Goal: Information Seeking & Learning: Learn about a topic

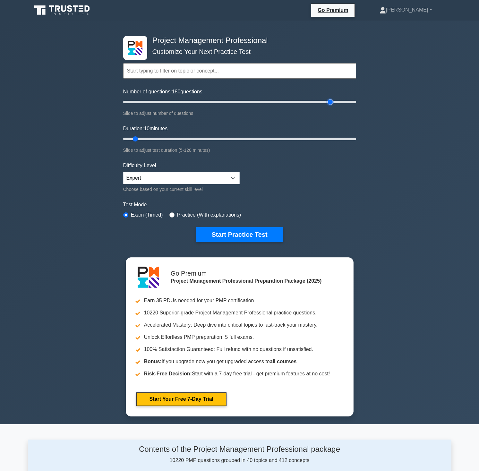
drag, startPoint x: 131, startPoint y: 101, endPoint x: 330, endPoint y: 101, distance: 199.3
type input "180"
click at [330, 101] on input "Number of questions: 180 questions" at bounding box center [239, 102] width 233 height 8
drag, startPoint x: 134, startPoint y: 138, endPoint x: 383, endPoint y: 133, distance: 249.4
click at [356, 135] on input "Duration: 120 minutes" at bounding box center [239, 139] width 233 height 8
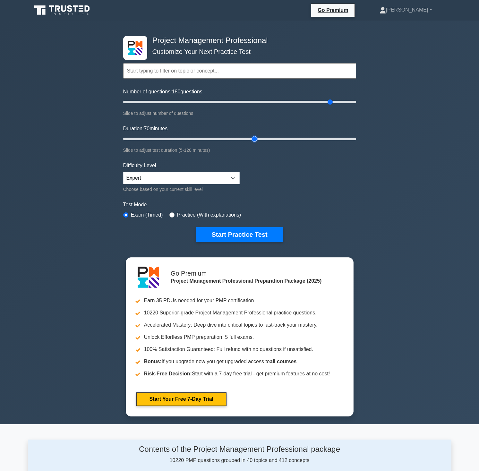
drag, startPoint x: 353, startPoint y: 139, endPoint x: 255, endPoint y: 144, distance: 98.0
type input "70"
click at [255, 143] on input "Duration: 70 minutes" at bounding box center [239, 139] width 233 height 8
drag, startPoint x: 332, startPoint y: 102, endPoint x: 190, endPoint y: 101, distance: 141.5
type input "60"
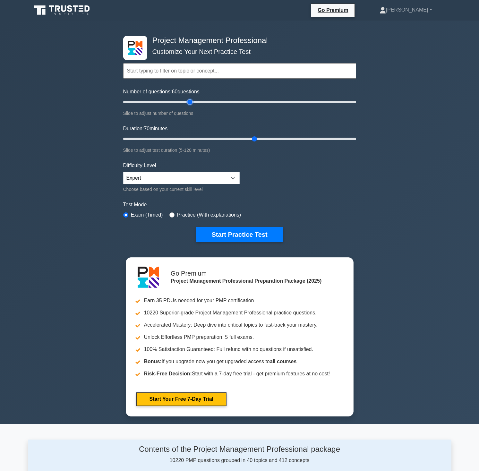
click at [190, 101] on input "Number of questions: 60 questions" at bounding box center [239, 102] width 233 height 8
drag, startPoint x: 257, startPoint y: 140, endPoint x: 265, endPoint y: 140, distance: 8.7
type input "75"
click at [265, 140] on input "Duration: 75 minutes" at bounding box center [239, 139] width 233 height 8
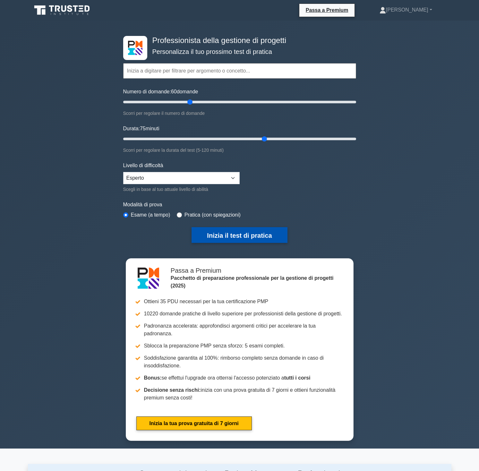
click at [241, 237] on font "Inizia il test di pratica" at bounding box center [239, 235] width 65 height 7
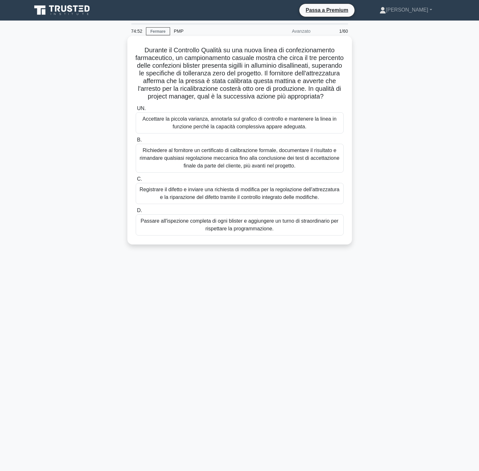
click at [297, 62] on font "Durante il Controllo Qualità su una nuova linea di confezionamento farmaceutico…" at bounding box center [239, 73] width 208 height 53
click at [240, 124] on font "Accettare la piccola varianza, annotarla sul grafico di controllo e mantenere l…" at bounding box center [239, 122] width 194 height 13
click at [136, 111] on input "UN. Accettare la piccola varianza, annotarla sul grafico di controllo e mantene…" at bounding box center [136, 109] width 0 height 4
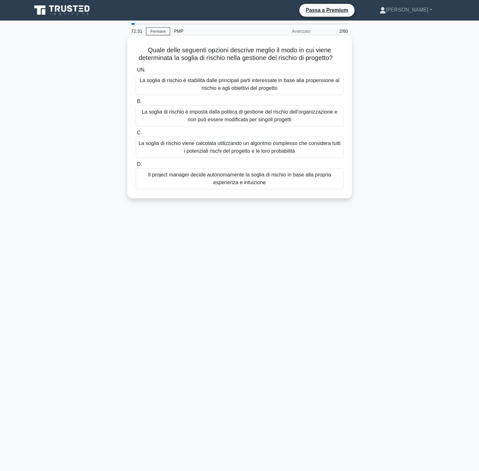
click at [166, 89] on font "La soglia di rischio è stabilita dalle principali parti interessate in base all…" at bounding box center [240, 84] width 202 height 15
click at [136, 72] on input "UN. La soglia di rischio è stabilita dalle principali parti interessate in base…" at bounding box center [136, 70] width 0 height 4
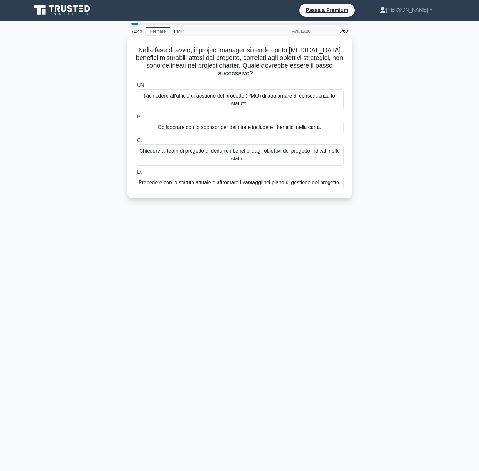
click at [275, 128] on font "Collaborare con lo sponsor per definire e includere i benefici nella carta." at bounding box center [239, 127] width 163 height 5
click at [136, 119] on input "B. Collaborare con lo sponsor per definire e includere i benefici nella carta." at bounding box center [136, 117] width 0 height 4
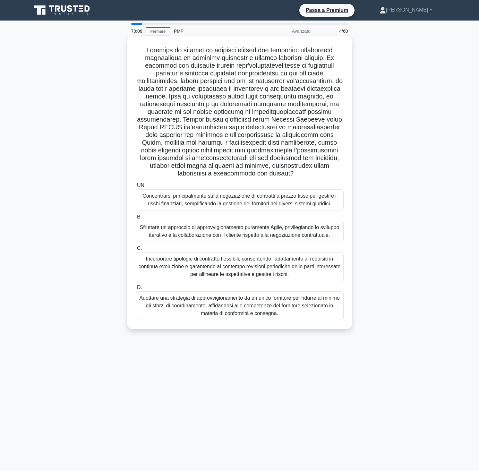
click at [306, 262] on font "Incorporare tipologie di contratto flessibili, consentendo l'adattamento ai req…" at bounding box center [240, 266] width 202 height 21
click at [136, 251] on input "C. Incorporare tipologie di contratto flessibili, consentendo l'adattamento ai …" at bounding box center [136, 248] width 0 height 4
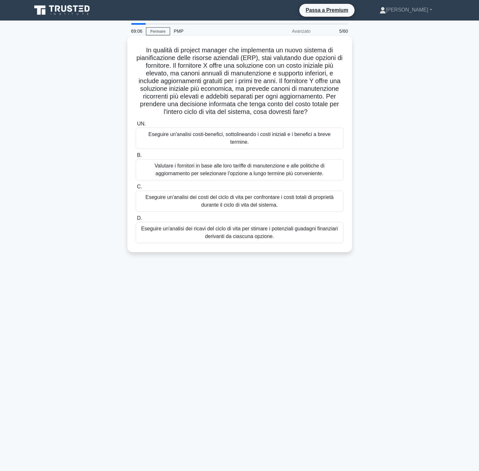
click at [234, 163] on font "Valutare i fornitori in base alle loro tariffe di manutenzione e alle politiche…" at bounding box center [240, 169] width 170 height 13
click at [136, 158] on input "B. Valutare i fornitori in base alle loro tariffe di manutenzione e alle politi…" at bounding box center [136, 155] width 0 height 4
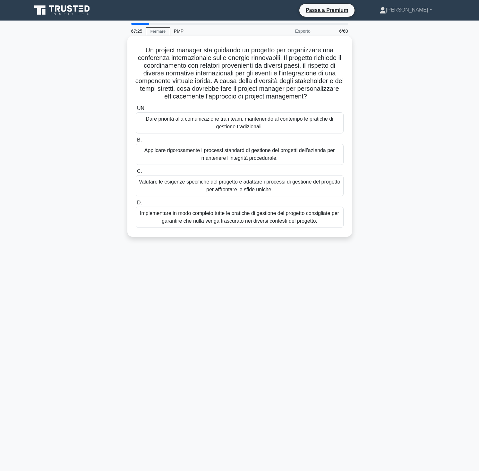
click at [280, 191] on font "Valutare le esigenze specifiche del progetto e adattare i processi di gestione …" at bounding box center [240, 185] width 202 height 15
click at [136, 174] on input "C. Valutare le esigenze specifiche del progetto e adattare i processi di gestio…" at bounding box center [136, 171] width 0 height 4
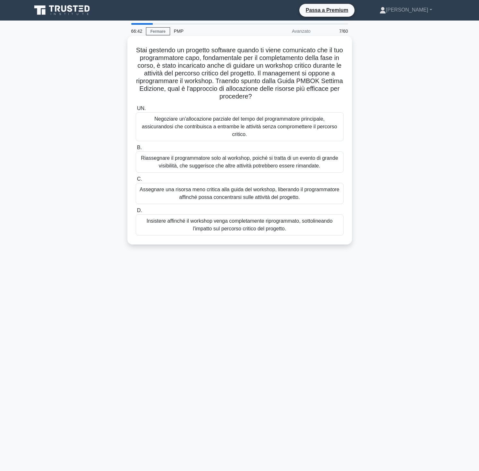
click at [199, 121] on font "Negoziare un'allocazione parziale del tempo del programmatore principale, assic…" at bounding box center [239, 126] width 195 height 21
click at [136, 111] on input "UN. Negoziare un'allocazione parziale del tempo del programmatore principale, a…" at bounding box center [136, 109] width 0 height 4
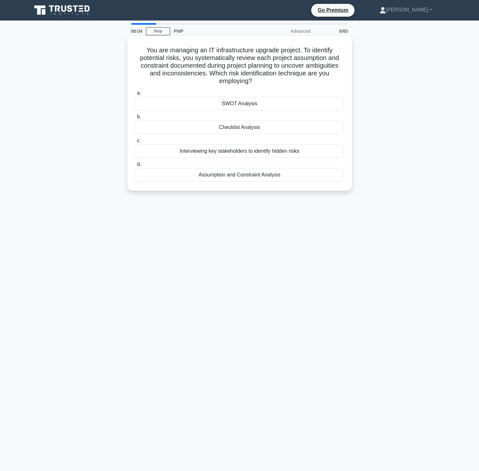
click at [235, 177] on div "Assumption and Constraint Analysis" at bounding box center [240, 174] width 208 height 13
click at [136, 167] on input "d. Assumption and Constraint Analysis" at bounding box center [136, 164] width 0 height 4
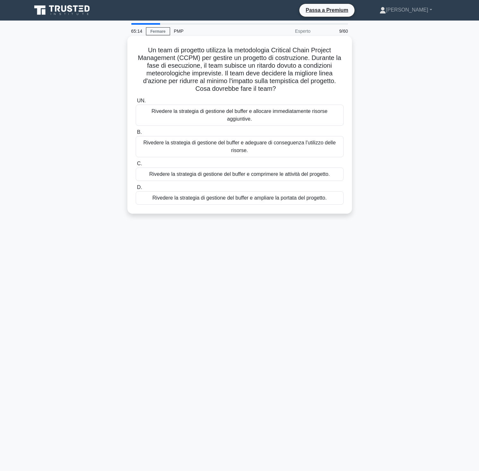
click at [230, 171] on font "Rivedere la strategia di gestione del buffer e comprimere le attività del proge…" at bounding box center [239, 173] width 181 height 5
click at [136, 166] on input "C. Rivedere la strategia di gestione del buffer e comprimere le attività del pr…" at bounding box center [136, 164] width 0 height 4
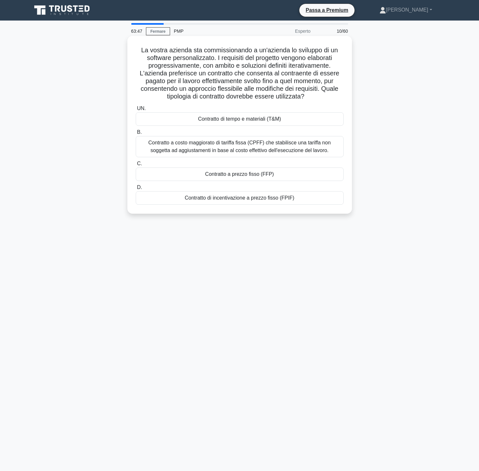
click at [247, 146] on font "Contratto a costo maggiorato di tariffa fissa (CPFF) che stabilisce una tariffa…" at bounding box center [240, 146] width 202 height 15
click at [136, 134] on input "B. Contratto a costo maggiorato di tariffa fissa (CPFF) che stabilisce una tari…" at bounding box center [136, 132] width 0 height 4
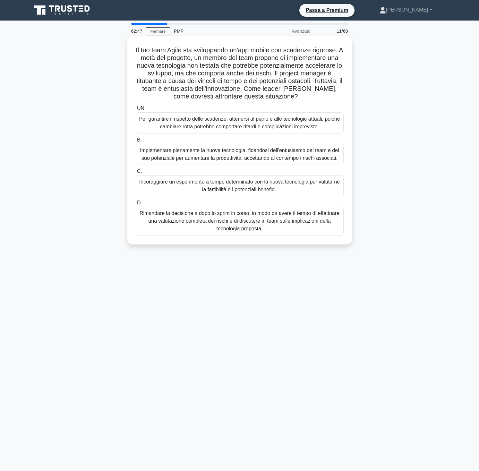
click at [290, 222] on font "Rimandare la decisione a dopo lo sprint in corso, in modo da avere il tempo di …" at bounding box center [240, 221] width 200 height 21
click at [136, 205] on input "D. Rimandare la decisione a dopo lo sprint in corso, in modo da avere il tempo …" at bounding box center [136, 203] width 0 height 4
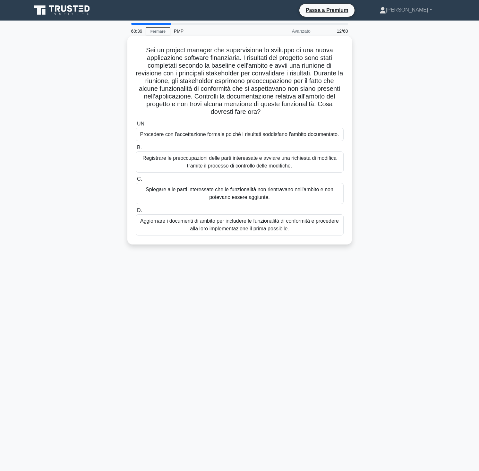
click at [291, 195] on font "Spiegare alle parti interessate che le funzionalità non rientravano nell'ambito…" at bounding box center [240, 193] width 202 height 15
click at [136, 181] on input "C. Spiegare alle parti interessate che le funzionalità non rientravano nell'amb…" at bounding box center [136, 179] width 0 height 4
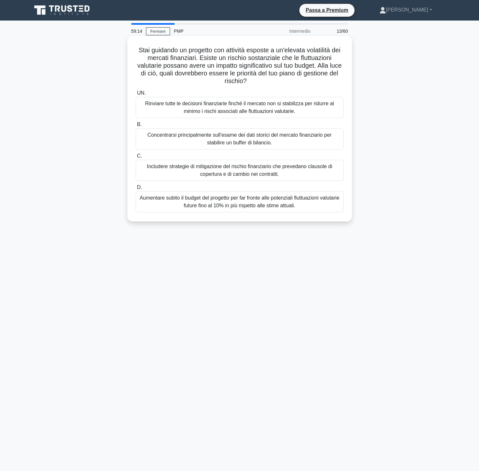
click at [181, 172] on font "Includere strategie di mitigazione del rischio finanziario che prevedano clauso…" at bounding box center [240, 170] width 202 height 15
click at [136, 158] on input "C. Includere strategie di mitigazione del rischio finanziario che prevedano cla…" at bounding box center [136, 156] width 0 height 4
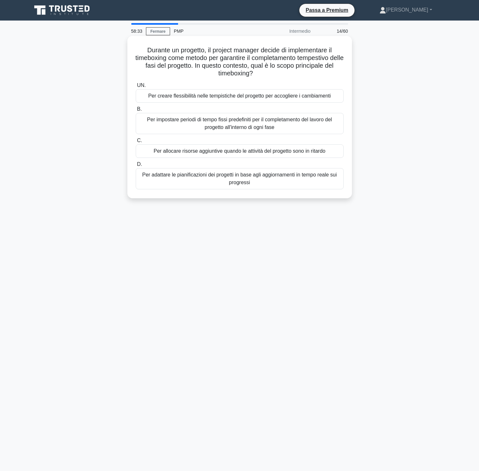
click at [188, 125] on font "Per impostare periodi di tempo fissi predefiniti per il completamento del lavor…" at bounding box center [240, 123] width 202 height 15
click at [136, 111] on input "B. Per impostare periodi di tempo fissi predefiniti per il completamento del la…" at bounding box center [136, 109] width 0 height 4
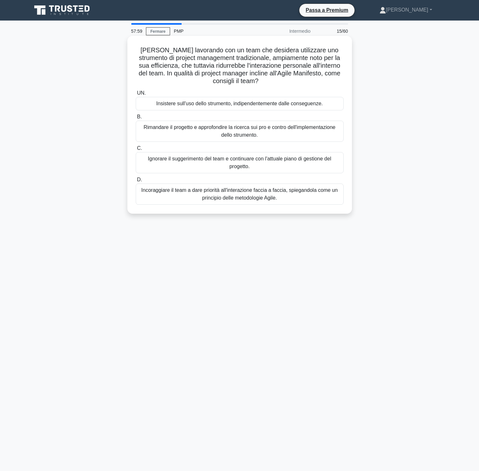
click at [269, 192] on font "Incoraggiare il team a dare priorità all'interazione faccia a faccia, spiegando…" at bounding box center [239, 193] width 196 height 13
click at [136, 182] on input "D. Incoraggiare il team a dare priorità all'interazione faccia a faccia, spiega…" at bounding box center [136, 180] width 0 height 4
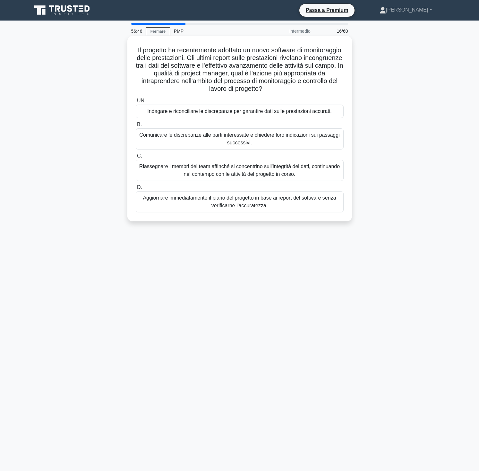
click at [214, 113] on font "Indagare e riconciliare le discrepanze per garantire dati sulle prestazioni acc…" at bounding box center [239, 110] width 185 height 5
click at [136, 103] on input "UN. Indagare e riconciliare le discrepanze per garantire dati sulle prestazioni…" at bounding box center [136, 101] width 0 height 4
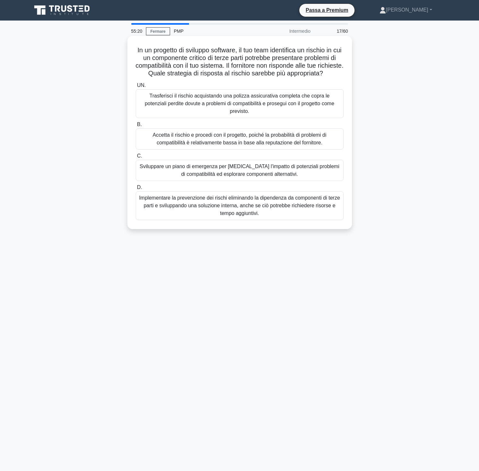
click at [283, 139] on font "Accetta il rischio e procedi con il progetto, poiché la probabilità di problemi…" at bounding box center [240, 138] width 202 height 15
click at [136, 127] on input "B. Accetta il rischio e procedi con il progetto, poiché la probabilità di probl…" at bounding box center [136, 125] width 0 height 4
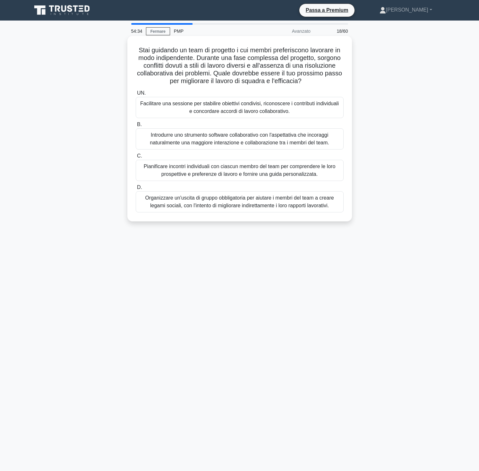
click at [290, 109] on font "Facilitare una sessione per stabilire obiettivi condivisi, riconoscere i contri…" at bounding box center [240, 107] width 202 height 15
click at [136, 95] on input "UN. Facilitare una sessione per stabilire obiettivi condivisi, riconoscere i co…" at bounding box center [136, 93] width 0 height 4
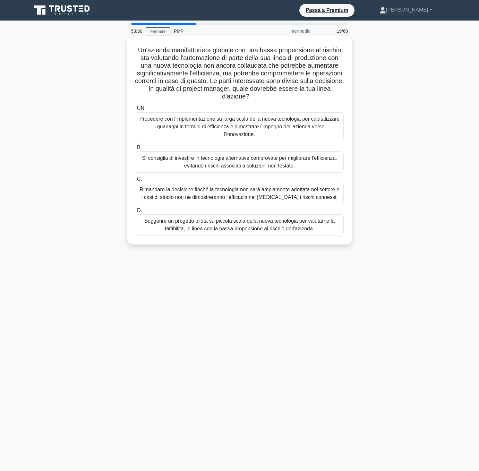
click at [205, 217] on font "Suggerire un progetto pilota su piccola scala della nuova tecnologia per valuta…" at bounding box center [240, 224] width 202 height 15
click at [136, 213] on input "D. Suggerire un progetto pilota su piccola scala della nuova tecnologia per val…" at bounding box center [136, 211] width 0 height 4
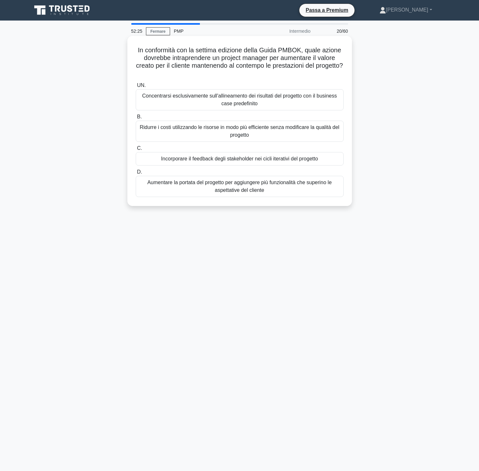
click at [166, 130] on font "Ridurre i costi utilizzando le risorse in modo più efficiente senza modificare …" at bounding box center [240, 131] width 200 height 13
click at [136, 119] on input "B. Ridurre i costi utilizzando le risorse in modo più efficiente senza modifica…" at bounding box center [136, 117] width 0 height 4
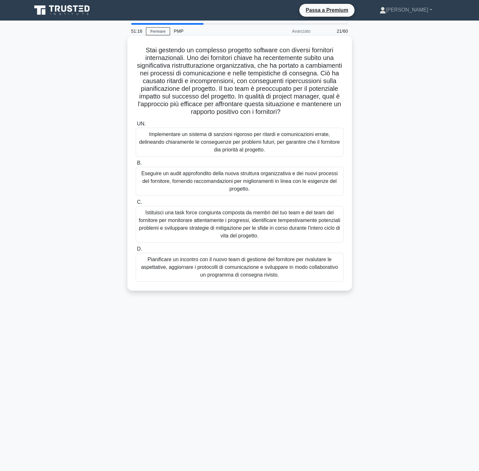
click at [282, 266] on font "Pianificare un incontro con il nuovo team di gestione del fornitore per rivalut…" at bounding box center [239, 267] width 197 height 21
click at [136, 251] on input "D. Pianificare un incontro con il nuovo team di gestione del fornitore per riva…" at bounding box center [136, 249] width 0 height 4
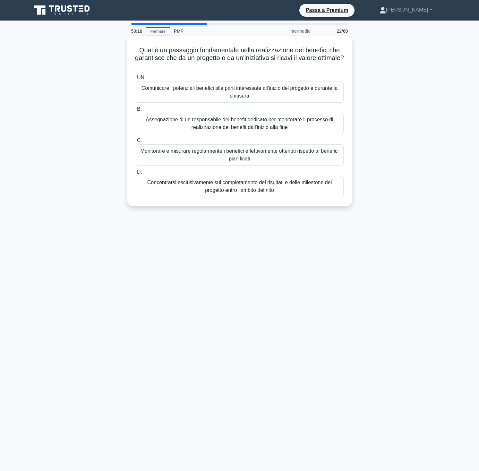
click at [266, 122] on font "Assegnazione di un responsabile dei benefit dedicato per monitorare il processo…" at bounding box center [239, 123] width 187 height 13
click at [136, 111] on input "B. Assegnazione di un responsabile dei benefit dedicato per monitorare il proce…" at bounding box center [136, 109] width 0 height 4
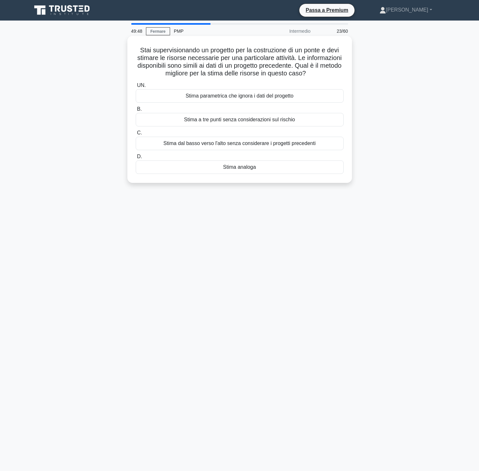
click at [240, 169] on font "Stima analoga" at bounding box center [239, 166] width 33 height 5
click at [136, 159] on input "D. Stima analoga" at bounding box center [136, 157] width 0 height 4
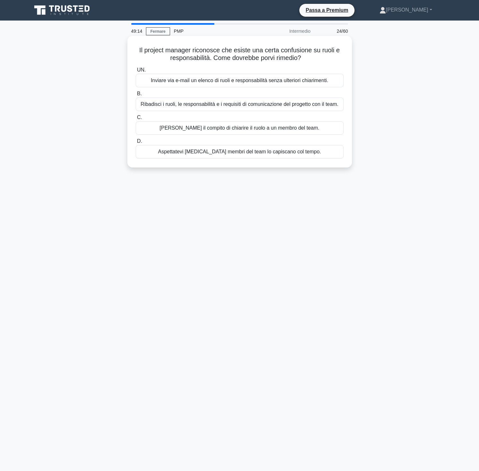
click at [226, 106] on font "Ribadisci i ruoli, le responsabilità e i requisiti di comunicazione del progett…" at bounding box center [240, 103] width 198 height 5
click at [136, 96] on input "B. Ribadisci i ruoli, le responsabilità e i requisiti di comunicazione del prog…" at bounding box center [136, 94] width 0 height 4
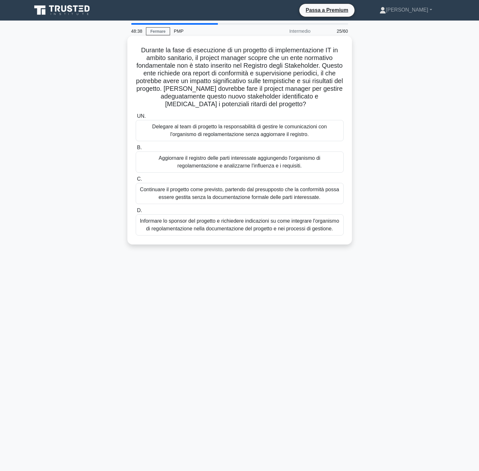
click at [231, 159] on font "Aggiornare il registro delle parti interessate aggiungendo l'organismo di regol…" at bounding box center [240, 161] width 162 height 13
click at [136, 150] on input "B. Aggiornare il registro delle parti interessate aggiungendo l'organismo di re…" at bounding box center [136, 148] width 0 height 4
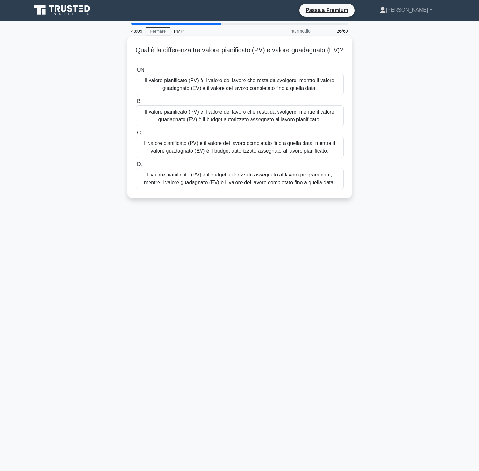
click at [268, 177] on font "Il valore pianificato (PV) è il budget autorizzato assegnato al lavoro programm…" at bounding box center [239, 178] width 191 height 13
click at [136, 167] on input "D. Il valore pianificato (PV) è il budget autorizzato assegnato al lavoro progr…" at bounding box center [136, 164] width 0 height 4
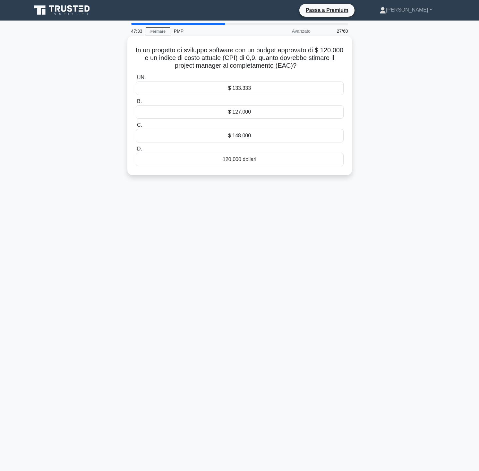
click at [243, 89] on font "$ 133.333" at bounding box center [239, 87] width 23 height 5
click at [136, 80] on input "UN. $ 133.333" at bounding box center [136, 78] width 0 height 4
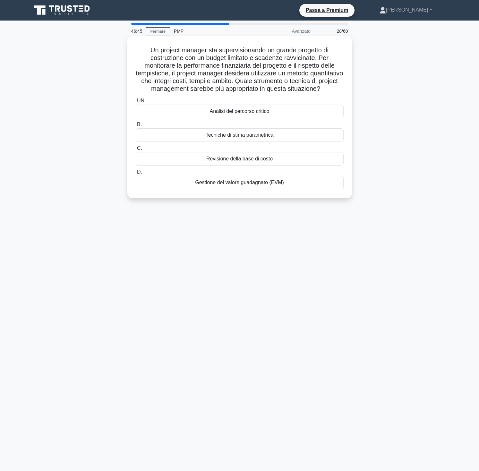
click at [245, 185] on font "Gestione del valore guadagnato (EVM)" at bounding box center [239, 182] width 89 height 5
click at [136, 174] on input "D. Gestione del valore guadagnato (EVM)" at bounding box center [136, 172] width 0 height 4
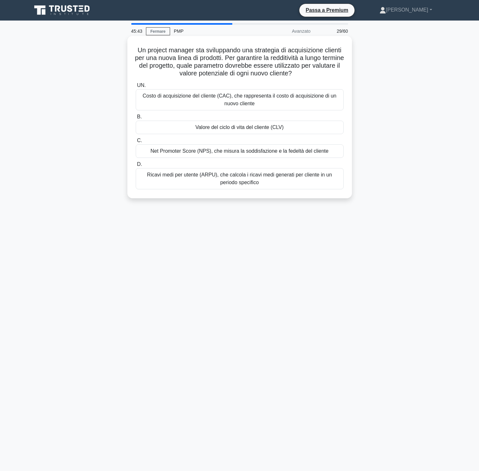
click at [306, 177] on font "Ricavi medi per utente (ARPU), che calcola i ricavi medi generati per cliente i…" at bounding box center [239, 178] width 185 height 13
click at [136, 167] on input "D. Ricavi medi per utente (ARPU), che calcola i ricavi medi generati per client…" at bounding box center [136, 164] width 0 height 4
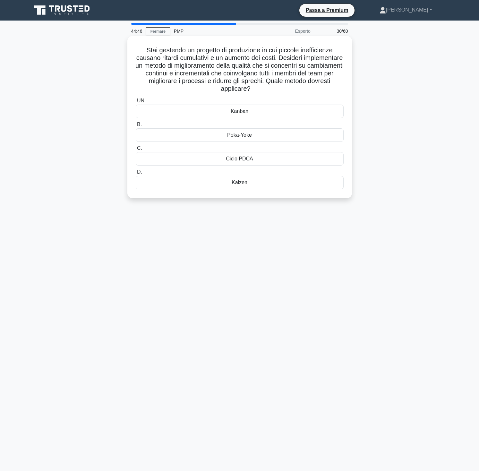
click at [246, 182] on font "Kaizen" at bounding box center [240, 182] width 16 height 5
click at [136, 174] on input "D. Kaizen" at bounding box center [136, 172] width 0 height 4
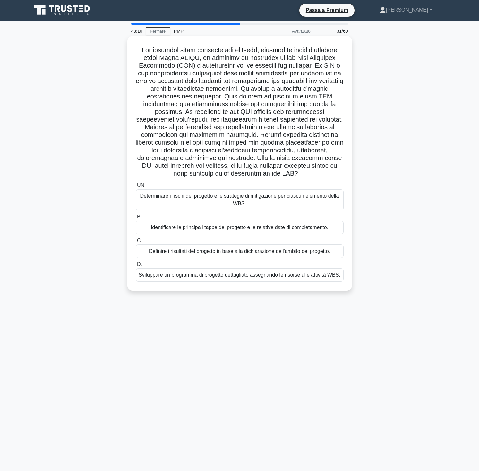
click at [227, 248] on font "Definire i risultati del progetto in base alla dichiarazione dell'ambito del pr…" at bounding box center [239, 250] width 181 height 5
click at [136, 242] on input "C. Definire i risultati del progetto in base alla dichiarazione dell'ambito del…" at bounding box center [136, 241] width 0 height 4
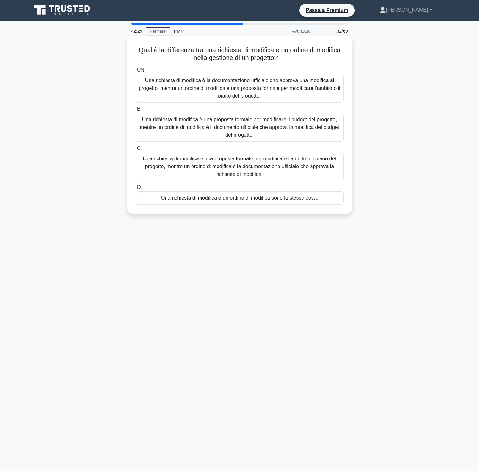
click at [182, 169] on font "Una richiesta di modifica è una proposta formale per modificare l'ambito o il p…" at bounding box center [239, 166] width 193 height 21
click at [136, 151] on input "C. Una richiesta di modifica è una proposta formale per modificare l'ambito o i…" at bounding box center [136, 148] width 0 height 4
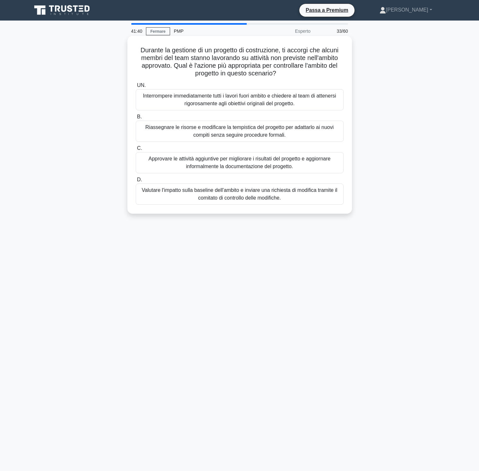
click at [230, 97] on font "Interrompere immediatamente tutti i lavori fuori ambito e chiedere al team di a…" at bounding box center [239, 99] width 193 height 13
click at [136, 88] on input "UN. Interrompere immediatamente tutti i lavori fuori ambito e chiedere al team …" at bounding box center [136, 85] width 0 height 4
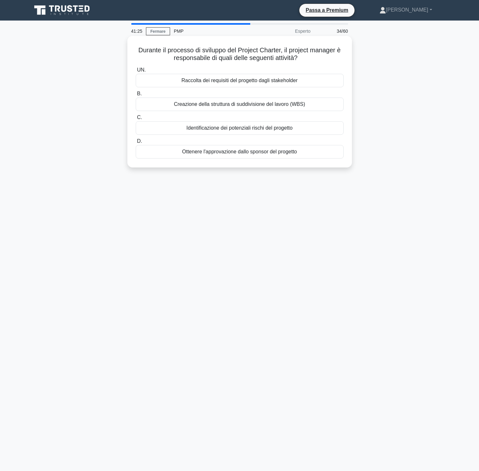
click at [230, 151] on font "Ottenere l'approvazione dallo sponsor del progetto" at bounding box center [239, 151] width 115 height 5
click at [136, 143] on input "D. Ottenere l'approvazione dallo sponsor del progetto" at bounding box center [136, 141] width 0 height 4
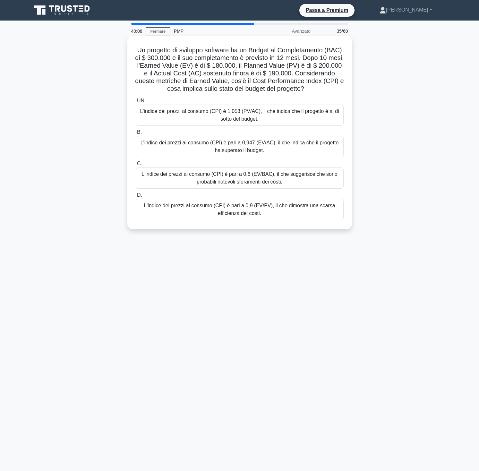
click at [304, 148] on font "L'indice dei prezzi al consumo (CPI) è pari a 0,947 (EV/AC), il che indica che …" at bounding box center [240, 146] width 202 height 15
click at [136, 134] on input "B. L'indice dei prezzi al consumo (CPI) è pari a 0,947 (EV/AC), il che indica c…" at bounding box center [136, 132] width 0 height 4
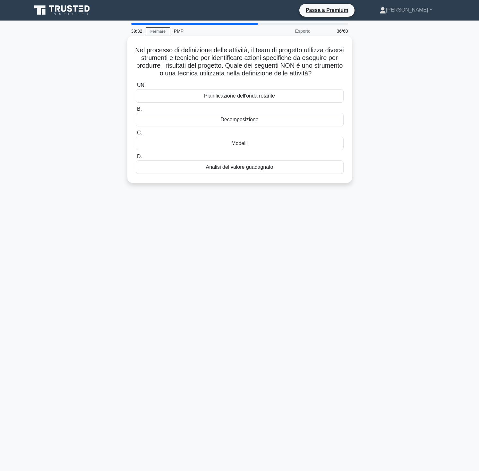
click at [279, 171] on div "Analisi del valore guadagnato" at bounding box center [240, 166] width 208 height 13
click at [136, 159] on input "D. Analisi del valore guadagnato" at bounding box center [136, 157] width 0 height 4
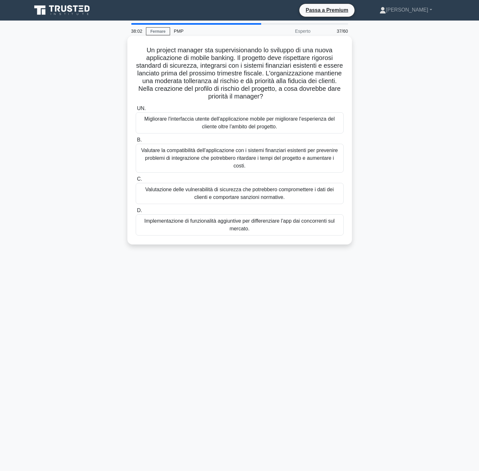
click at [201, 122] on font "Migliorare l'interfaccia utente dell'applicazione mobile per migliorare l'esper…" at bounding box center [239, 122] width 190 height 13
click at [136, 111] on input "UN. Migliorare l'interfaccia utente dell'applicazione mobile per migliorare l'e…" at bounding box center [136, 109] width 0 height 4
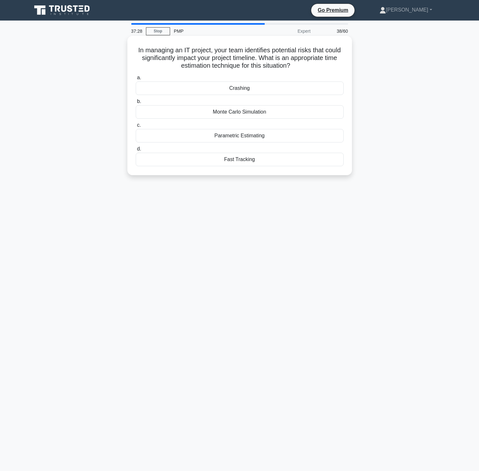
click at [261, 113] on div "Monte Carlo Simulation" at bounding box center [240, 111] width 208 height 13
click at [136, 104] on input "b. Monte Carlo Simulation" at bounding box center [136, 101] width 0 height 4
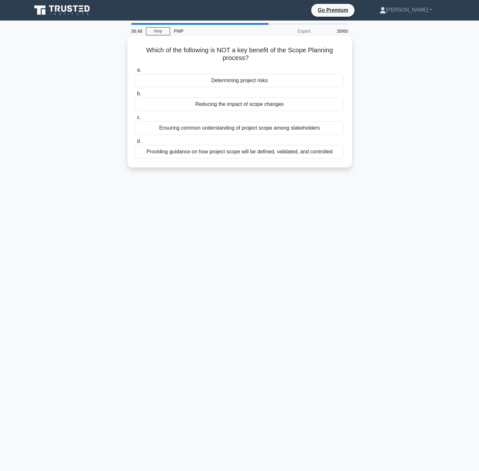
click at [262, 80] on div "Determining project risks" at bounding box center [240, 80] width 208 height 13
click at [136, 72] on input "a. Determining project risks" at bounding box center [136, 70] width 0 height 4
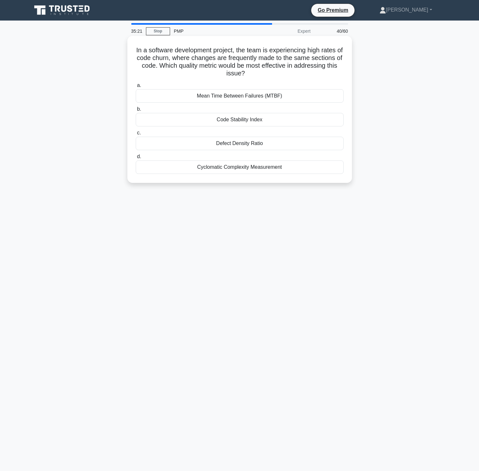
click at [213, 120] on div "Code Stability Index" at bounding box center [240, 119] width 208 height 13
click at [136, 111] on input "b. Code Stability Index" at bounding box center [136, 109] width 0 height 4
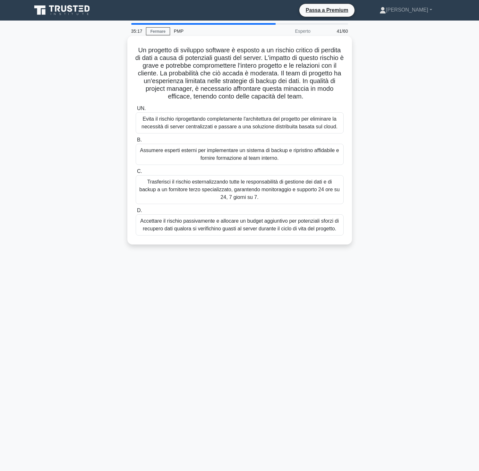
click at [182, 60] on font "Un progetto di sviluppo software è esposto a un rischio critico di perdita di d…" at bounding box center [239, 73] width 209 height 53
click at [190, 196] on font "Trasferisci il rischio esternalizzando tutte le responsabilità di gestione dei …" at bounding box center [240, 189] width 202 height 23
click at [136, 174] on input "C. Trasferisci il rischio esternalizzando tutte le responsabilità di gestione d…" at bounding box center [136, 171] width 0 height 4
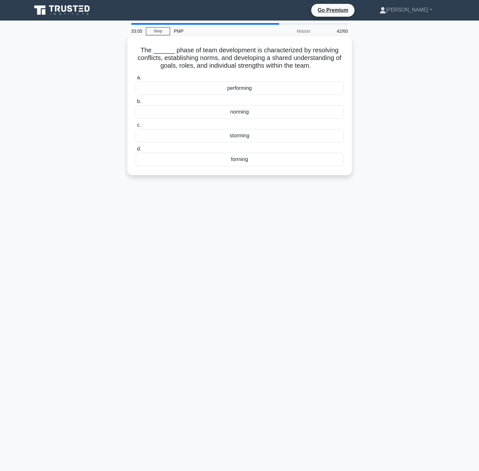
click at [242, 113] on div "norming" at bounding box center [240, 111] width 208 height 13
click at [136, 104] on input "b. norming" at bounding box center [136, 101] width 0 height 4
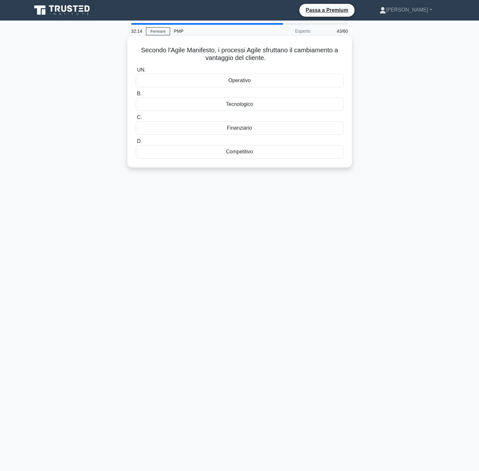
click at [289, 153] on div "Competitivo" at bounding box center [240, 151] width 208 height 13
click at [136, 143] on input "D. Competitivo" at bounding box center [136, 141] width 0 height 4
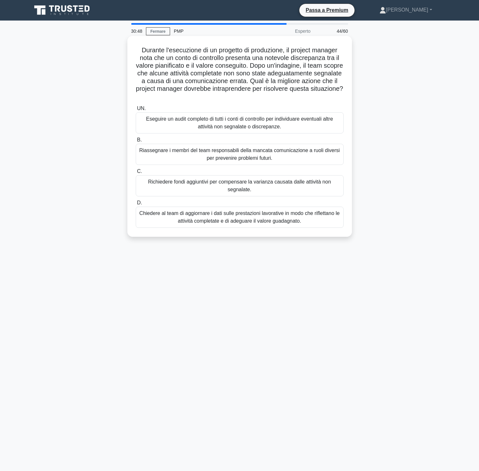
click at [296, 217] on font "Chiedere al team di aggiornare i dati sulle prestazioni lavorative in modo che …" at bounding box center [240, 217] width 202 height 15
click at [136, 205] on input "D. Chiedere al team di aggiornare i dati sulle prestazioni lavorative in modo c…" at bounding box center [136, 203] width 0 height 4
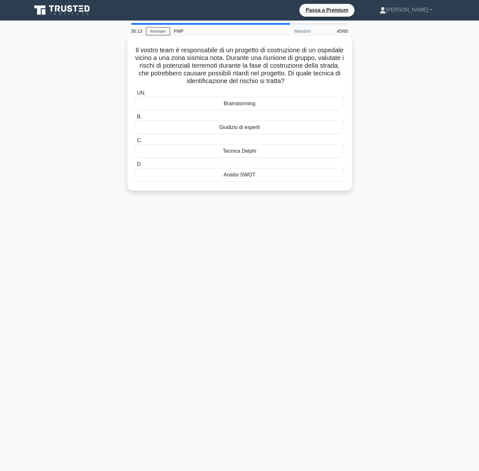
click at [259, 104] on div "Brainstorming" at bounding box center [240, 103] width 208 height 13
click at [136, 95] on input "UN. Brainstorming" at bounding box center [136, 93] width 0 height 4
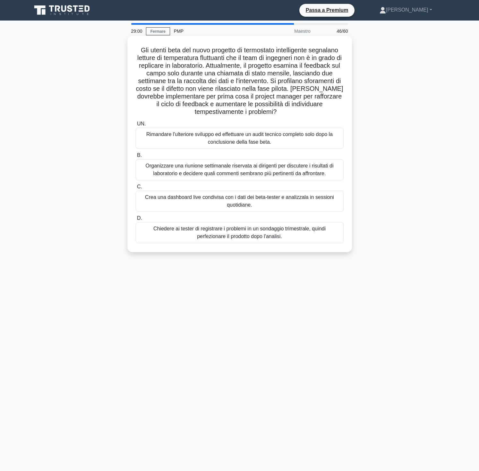
click at [296, 203] on font "Crea una dashboard live condivisa con i dati dei beta-tester e analizzala in se…" at bounding box center [240, 201] width 202 height 15
click at [136, 189] on input "C. Crea una dashboard live condivisa con i dati dei beta-tester e analizzala in…" at bounding box center [136, 187] width 0 height 4
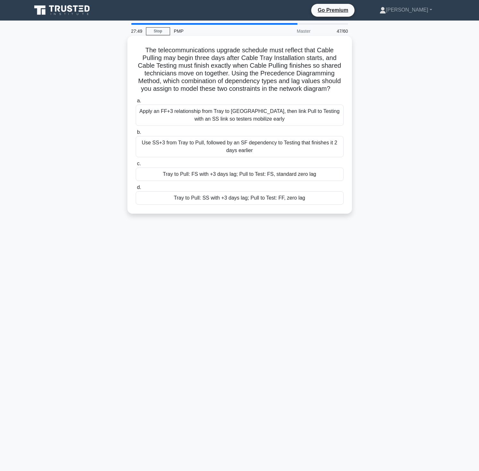
click at [282, 200] on div "Tray to Pull: SS with +3 days lag; Pull to Test: FF, zero lag" at bounding box center [240, 197] width 208 height 13
click at [136, 190] on input "d. Tray to Pull: SS with +3 days lag; Pull to Test: FF, zero lag" at bounding box center [136, 187] width 0 height 4
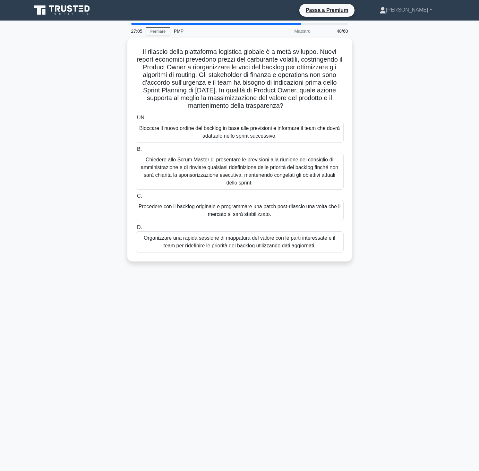
click at [391, 75] on div "Il rilascio della piattaforma logistica globale è a metà sviluppo. Nuovi report…" at bounding box center [240, 154] width 424 height 232
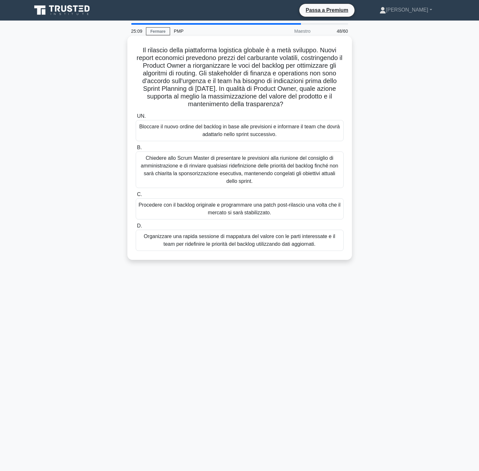
click at [239, 242] on font "Organizzare una rapida sessione di mappatura del valore con le parti interessat…" at bounding box center [240, 240] width 192 height 13
click at [136, 228] on input "D. Organizzare una rapida sessione di mappatura del valore con le parti interes…" at bounding box center [136, 226] width 0 height 4
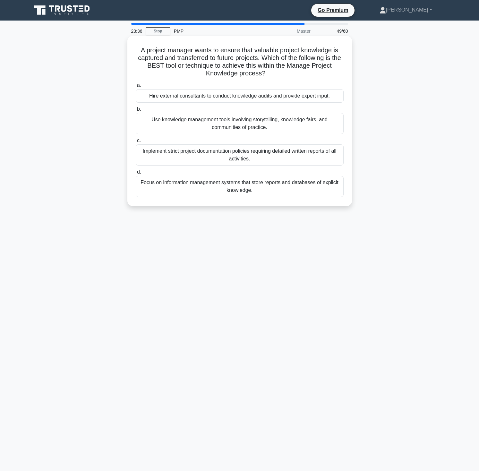
click at [282, 190] on div "Focus on information management systems that store reports and databases of exp…" at bounding box center [240, 186] width 208 height 21
click at [136, 174] on input "d. Focus on information management systems that store reports and databases of …" at bounding box center [136, 172] width 0 height 4
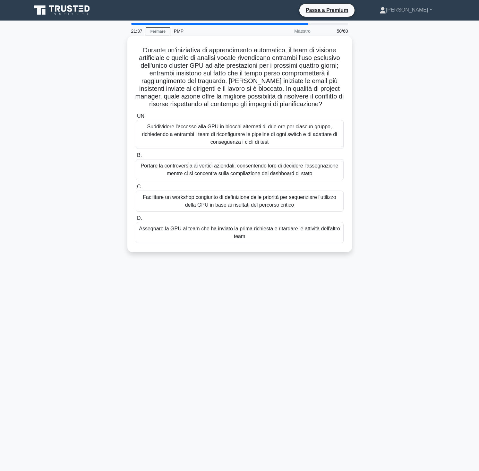
click at [232, 204] on font "Facilitare un workshop congiunto di definizione delle priorità per sequenziare …" at bounding box center [240, 200] width 194 height 13
click at [136, 189] on input "C. Facilitare un workshop congiunto di definizione delle priorità per sequenzia…" at bounding box center [136, 187] width 0 height 4
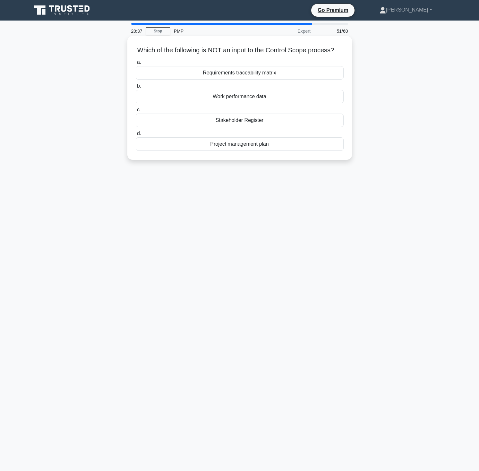
click at [245, 118] on div "Stakeholder Register" at bounding box center [240, 120] width 208 height 13
click at [136, 112] on input "c. Stakeholder Register" at bounding box center [136, 110] width 0 height 4
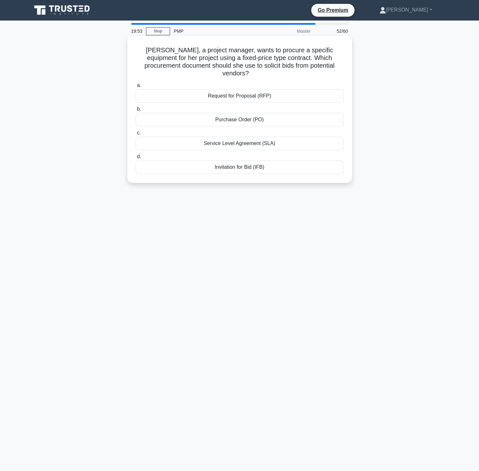
click at [275, 160] on div "Invitation for Bid (IFB)" at bounding box center [240, 166] width 208 height 13
click at [136, 158] on input "d. Invitation for Bid (IFB)" at bounding box center [136, 157] width 0 height 4
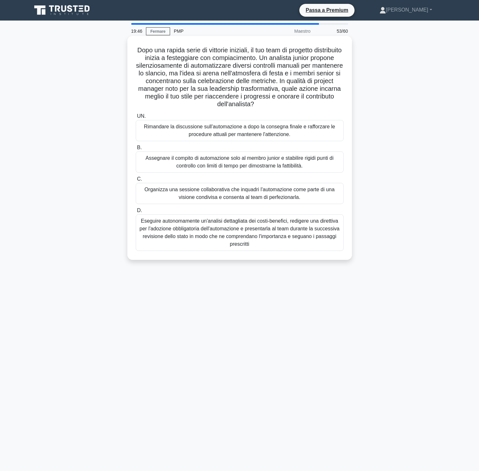
click at [232, 49] on font "Dopo una rapida serie di vittorie iniziali, il tuo team di progetto distribuito…" at bounding box center [239, 77] width 207 height 61
click at [254, 194] on font "Organizza una sessione collaborativa che inquadri l'automazione come parte di u…" at bounding box center [240, 193] width 202 height 15
click at [136, 181] on input "C. Organizza una sessione collaborativa che inquadri l'automazione come parte d…" at bounding box center [136, 179] width 0 height 4
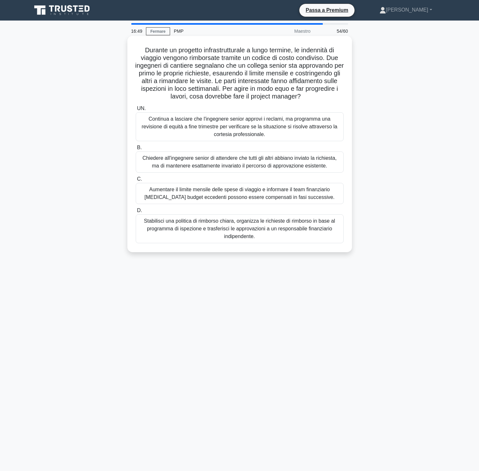
click at [250, 228] on font "Stabilisci una politica di rimborso chiara, organizza le richieste di rimborso …" at bounding box center [239, 228] width 191 height 21
click at [136, 213] on input "D. Stabilisci una politica di rimborso chiara, organizza le richieste di rimbor…" at bounding box center [136, 211] width 0 height 4
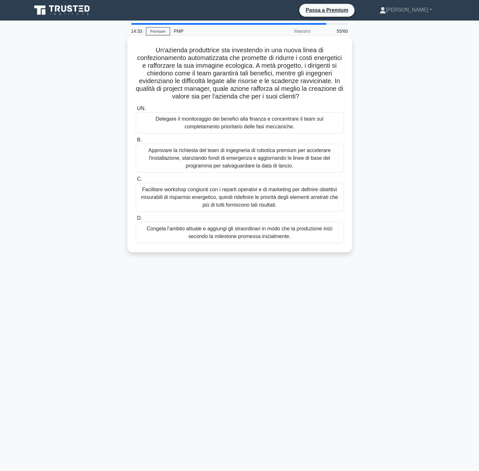
click at [291, 200] on font "Facilitare workshop congiunti con i reparti operativi e di marketing per defini…" at bounding box center [239, 197] width 197 height 21
click at [136, 181] on input "C. Facilitare workshop congiunti con i reparti operativi e di marketing per def…" at bounding box center [136, 179] width 0 height 4
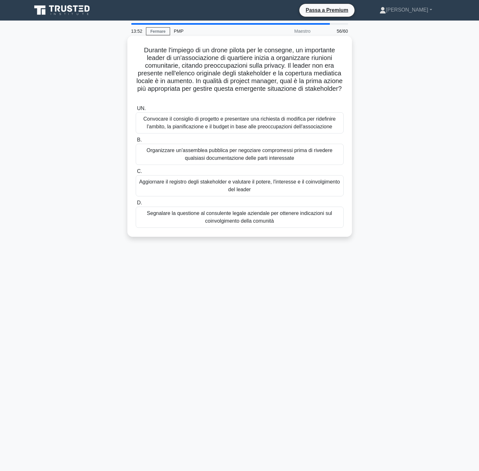
click at [292, 186] on font "Aggiornare il registro degli stakeholder e valutare il potere, l'interesse e il…" at bounding box center [240, 185] width 202 height 15
click at [136, 174] on input "C. Aggiornare il registro degli stakeholder e valutare il potere, l'interesse e…" at bounding box center [136, 171] width 0 height 4
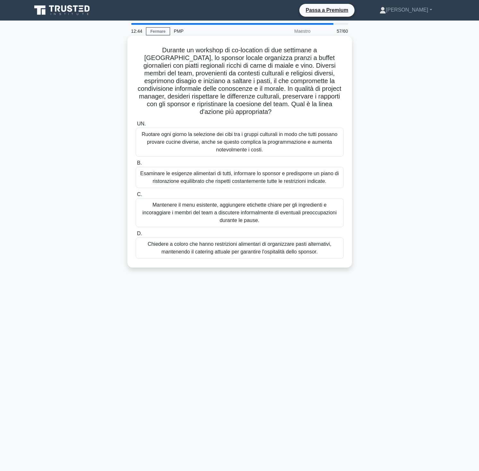
click at [308, 171] on font "Esaminare le esigenze alimentari di tutti, informare lo sponsor e predisporre u…" at bounding box center [239, 177] width 199 height 13
click at [136, 165] on input "B. Esaminare le esigenze alimentari di tutti, informare lo sponsor e predisporr…" at bounding box center [136, 163] width 0 height 4
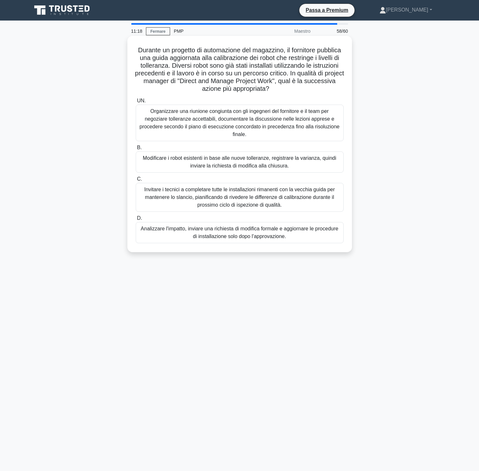
click at [270, 122] on font "Organizzare una riunione congiunta con gli ingegneri del fornitore e il team pe…" at bounding box center [240, 122] width 200 height 29
click at [136, 103] on input "UN. Organizzare una riunione congiunta con gli ingegneri del fornitore e il tea…" at bounding box center [136, 101] width 0 height 4
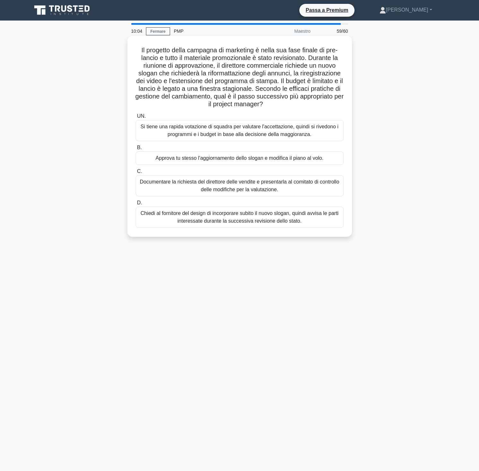
click at [304, 190] on font "Documentare la richiesta del direttore delle vendite e presentarla al comitato …" at bounding box center [240, 185] width 202 height 15
click at [136, 174] on input "C. Documentare la richiesta del direttore delle vendite e presentarla al comita…" at bounding box center [136, 171] width 0 height 4
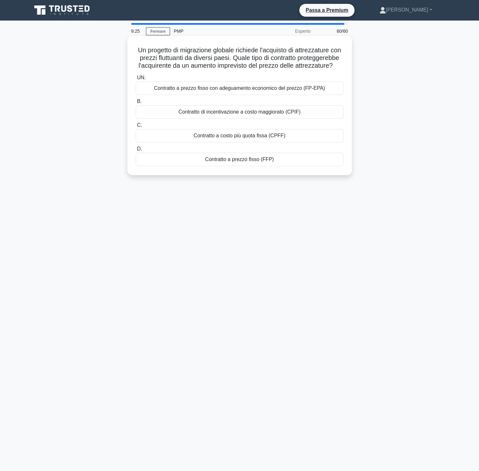
click at [285, 160] on div "Contratto a prezzo fisso (FFP)" at bounding box center [240, 159] width 208 height 13
click at [136, 151] on input "D. Contratto a prezzo fisso (FFP)" at bounding box center [136, 149] width 0 height 4
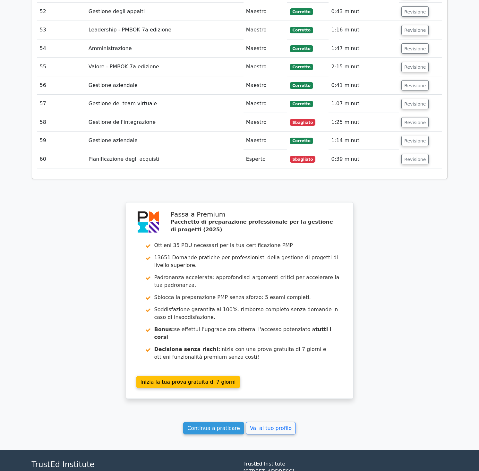
scroll to position [2330, 0]
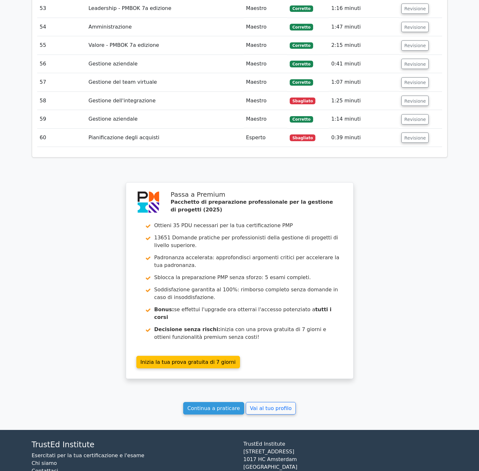
click at [301, 136] on font "Sbagliato" at bounding box center [302, 138] width 21 height 4
click at [409, 133] on button "Revisione" at bounding box center [414, 138] width 27 height 10
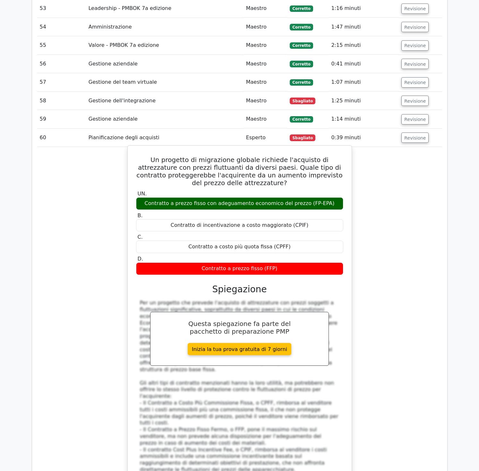
drag, startPoint x: 137, startPoint y: 131, endPoint x: 320, endPoint y: 238, distance: 212.1
click at [320, 238] on div "Un progetto di migrazione globale richiede l'acquisto di attrezzature con prezz…" at bounding box center [239, 325] width 219 height 355
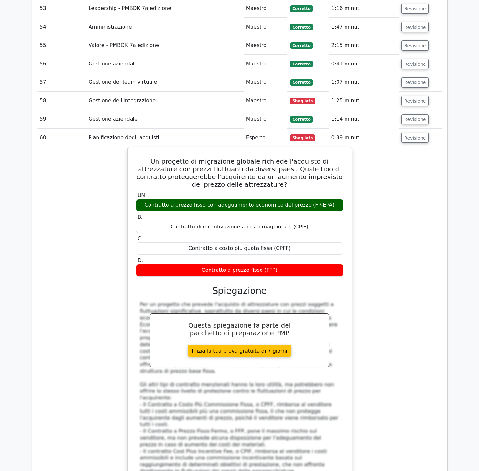
click at [412, 218] on div "Un progetto di migrazione globale richiede l'acquisto di attrezzature con prezz…" at bounding box center [239, 331] width 405 height 369
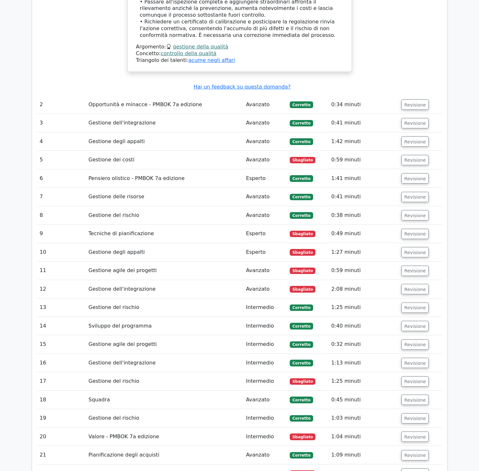
scroll to position [1303, 0]
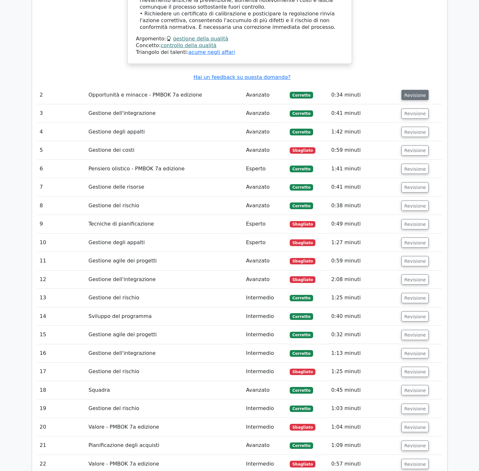
click at [407, 92] on font "Revisione" at bounding box center [415, 94] width 22 height 5
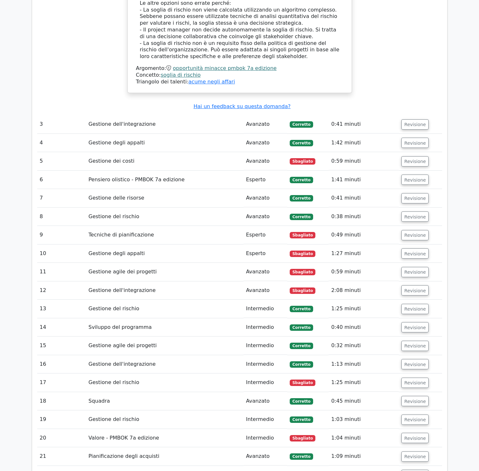
scroll to position [1632, 0]
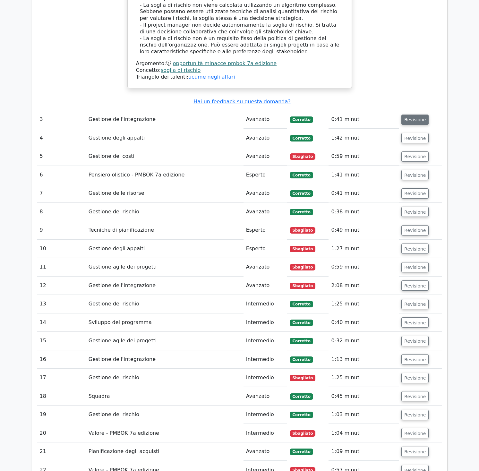
click at [415, 117] on font "Revisione" at bounding box center [415, 119] width 22 height 5
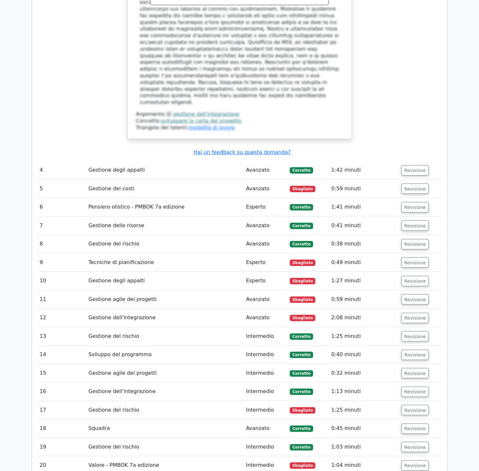
scroll to position [1989, 0]
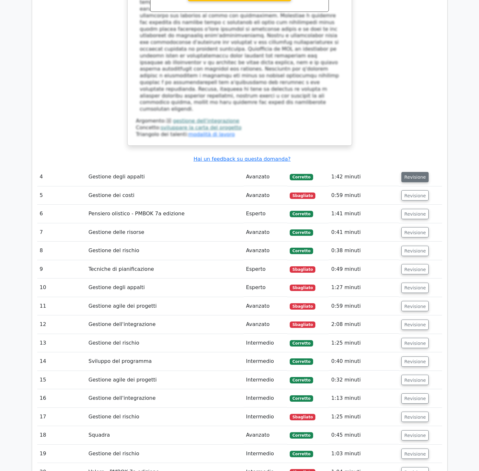
click at [412, 175] on font "Revisione" at bounding box center [415, 177] width 22 height 5
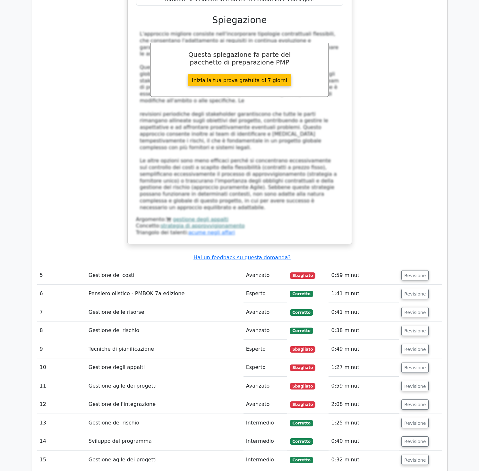
scroll to position [2477, 0]
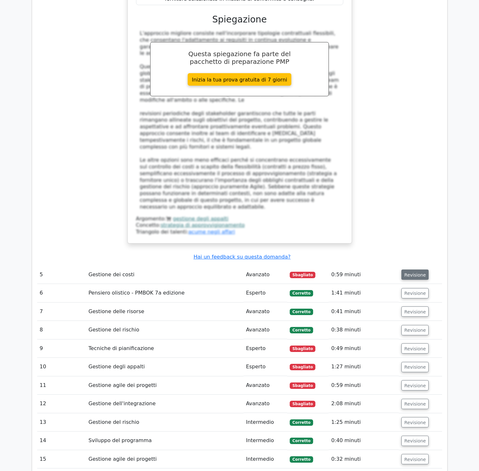
click at [415, 272] on font "Revisione" at bounding box center [415, 274] width 22 height 5
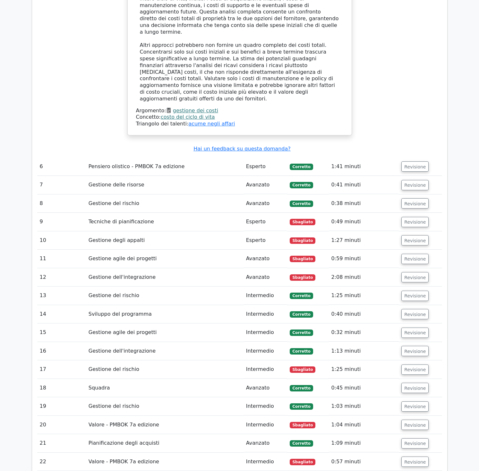
scroll to position [2979, 0]
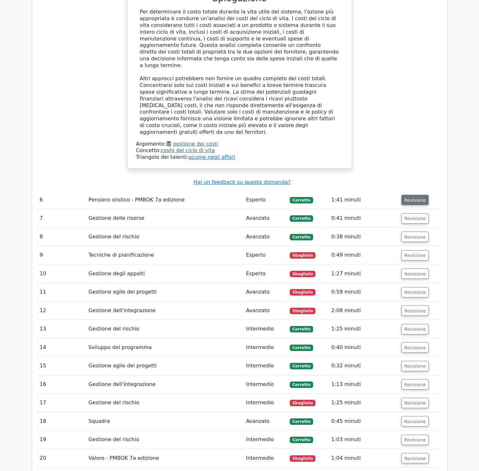
click at [414, 197] on font "Revisione" at bounding box center [415, 199] width 22 height 5
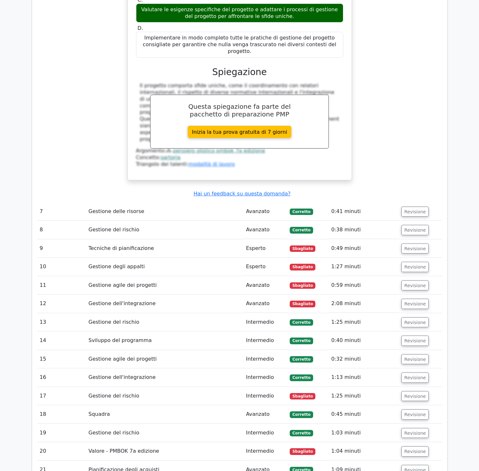
scroll to position [3313, 0]
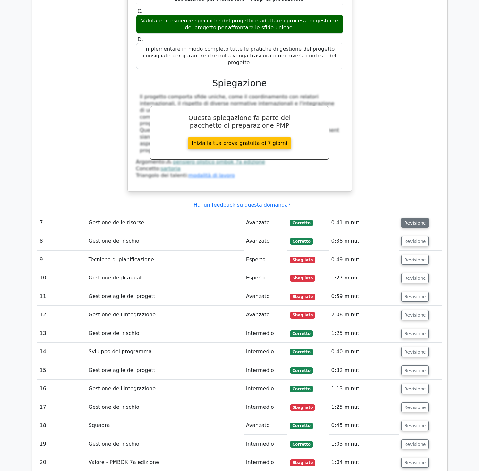
click at [417, 220] on font "Revisione" at bounding box center [415, 222] width 22 height 5
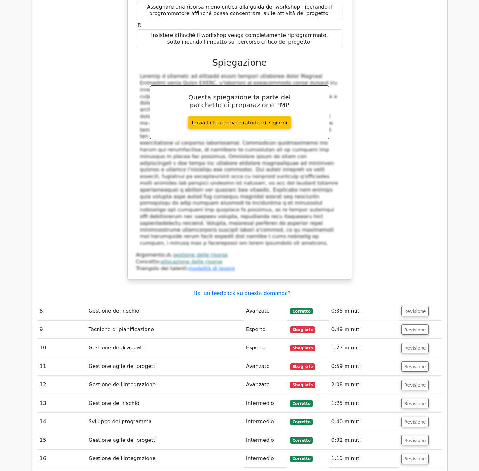
scroll to position [3698, 0]
click at [409, 308] on font "Revisione" at bounding box center [415, 310] width 22 height 5
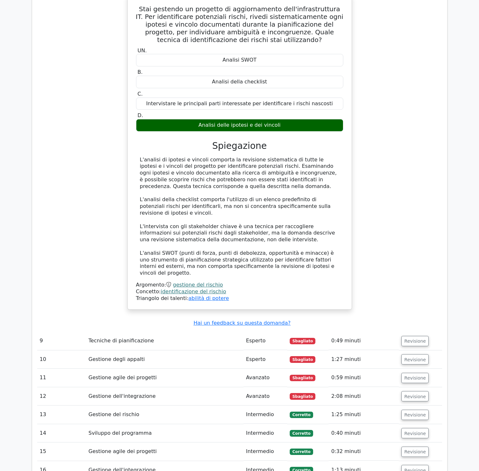
scroll to position [4024, 0]
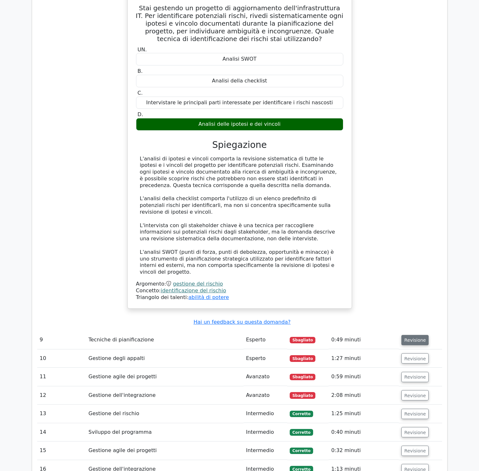
click at [404, 338] on font "Revisione" at bounding box center [415, 340] width 22 height 5
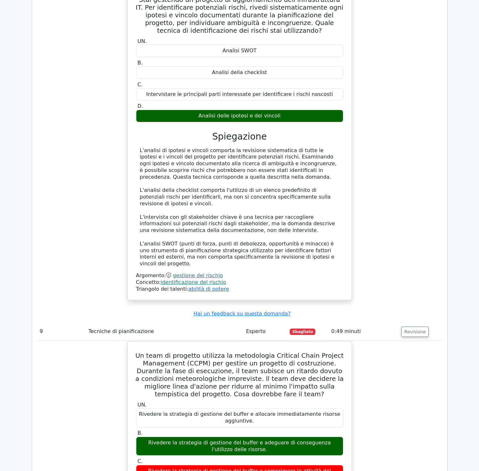
scroll to position [4033, 0]
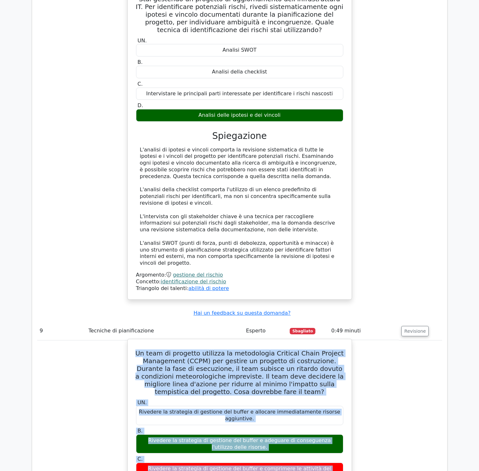
drag, startPoint x: 148, startPoint y: 150, endPoint x: 336, endPoint y: 297, distance: 239.0
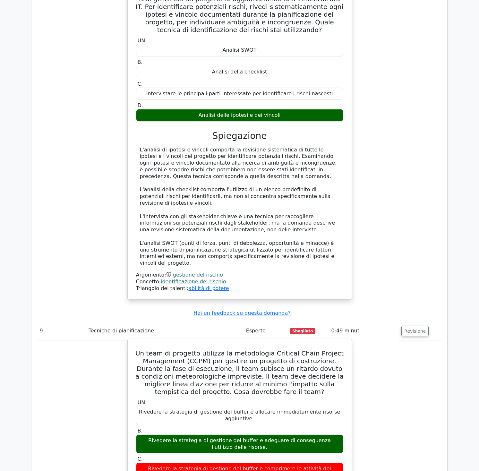
drag, startPoint x: 319, startPoint y: 274, endPoint x: 300, endPoint y: 256, distance: 25.9
click at [319, 398] on div "UN. Rivedere la strategia di gestione del buffer e allocare immediatamente riso…" at bounding box center [239, 451] width 215 height 107
drag, startPoint x: 147, startPoint y: 149, endPoint x: 330, endPoint y: 287, distance: 228.6
copy div "Un team di progetto utilizza la metodologia Critical Chain Project Management (…"
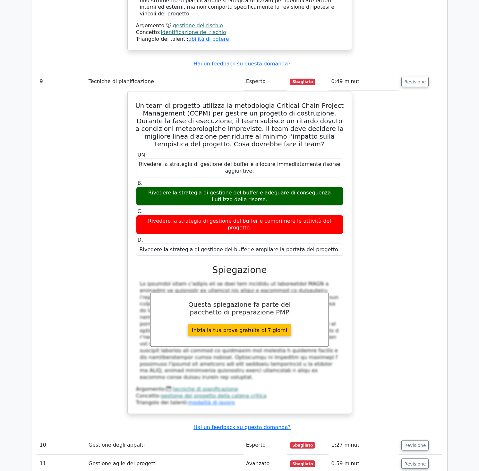
scroll to position [4289, 0]
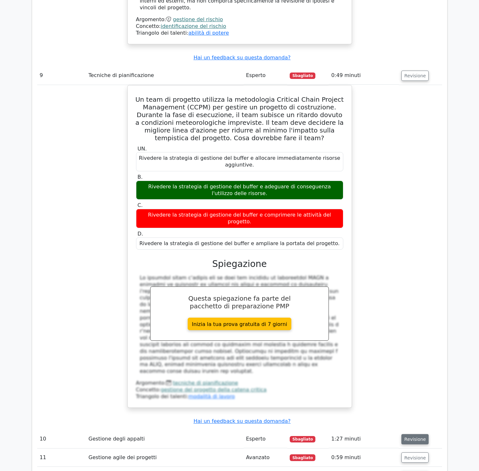
click at [412, 437] on font "Revisione" at bounding box center [415, 439] width 22 height 5
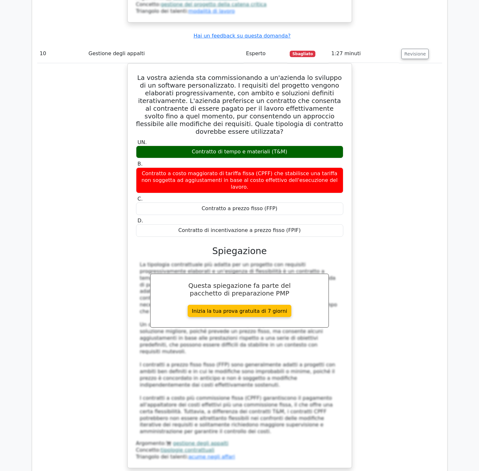
scroll to position [4675, 0]
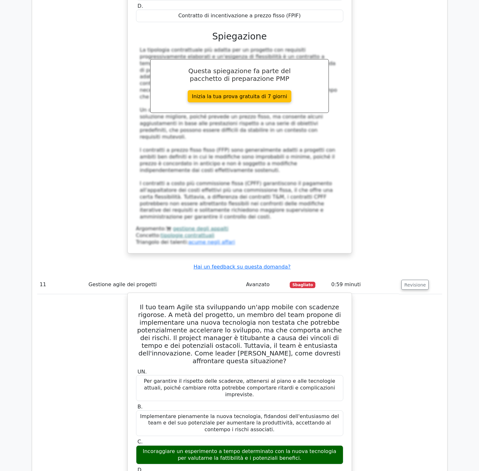
scroll to position [4890, 0]
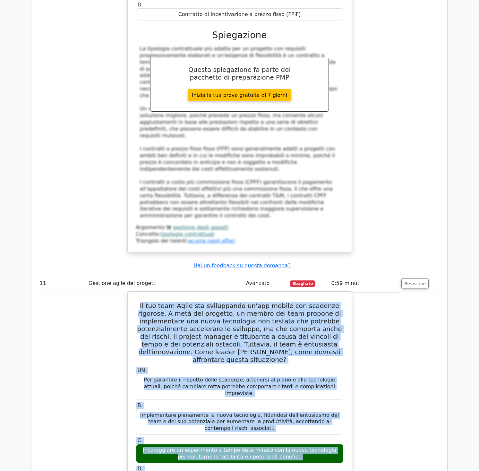
drag, startPoint x: 139, startPoint y: 54, endPoint x: 324, endPoint y: 235, distance: 259.2
copy div "Lo ips dolo Sitam con adipiscinge se'doe tempor inc utlabore etdolore. M aliq e…"
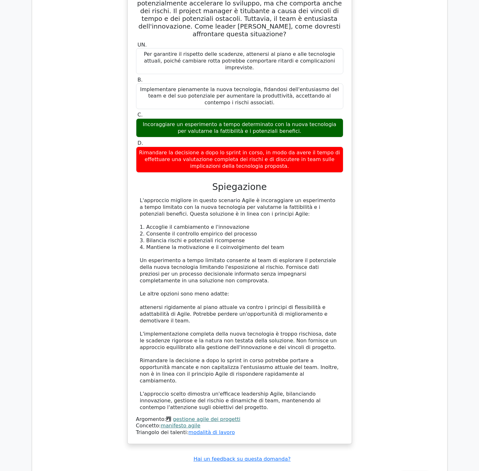
scroll to position [5232, 0]
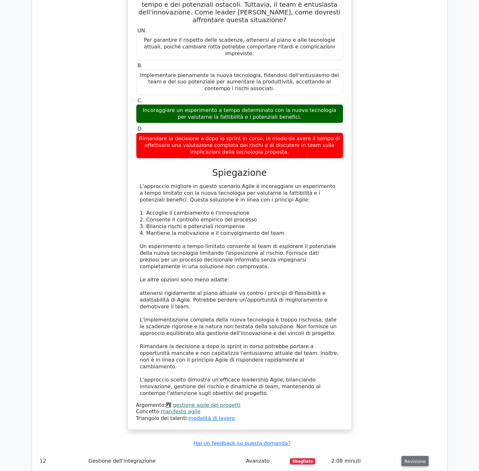
click at [413, 459] on font "Revisione" at bounding box center [415, 461] width 22 height 5
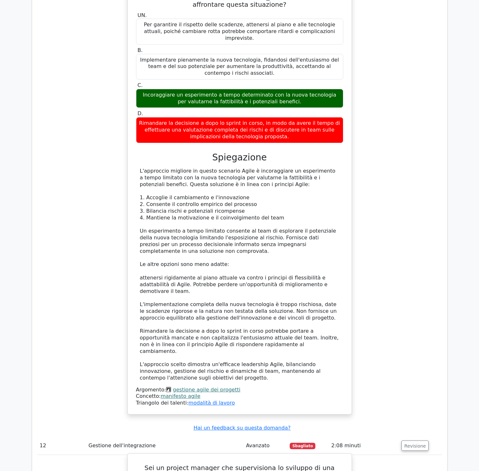
scroll to position [5245, 0]
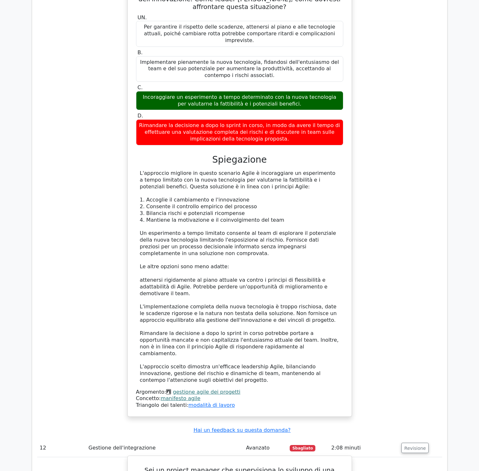
drag, startPoint x: 148, startPoint y: 190, endPoint x: 312, endPoint y: 366, distance: 240.9
copy div "Lor ip dolorsi ametcon adi elitseddoeiu te incididu ut lab etdol magnaaliquae a…"
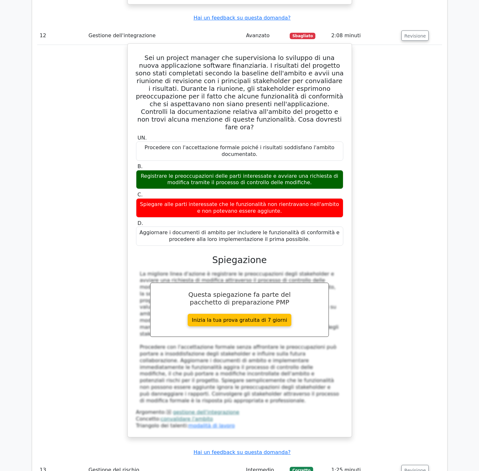
scroll to position [5659, 0]
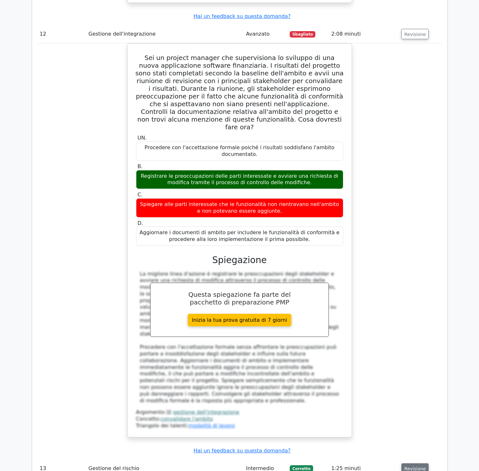
click at [416, 463] on button "Revisione" at bounding box center [414, 468] width 27 height 10
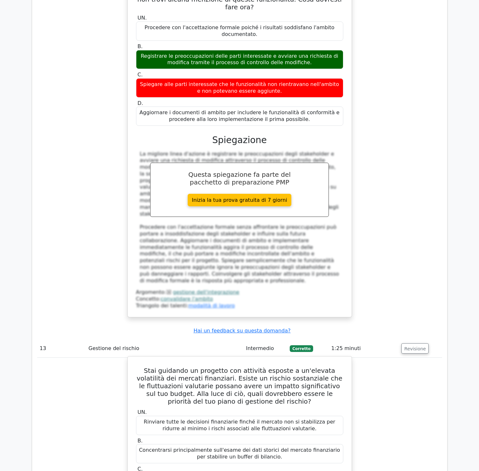
scroll to position [5778, 0]
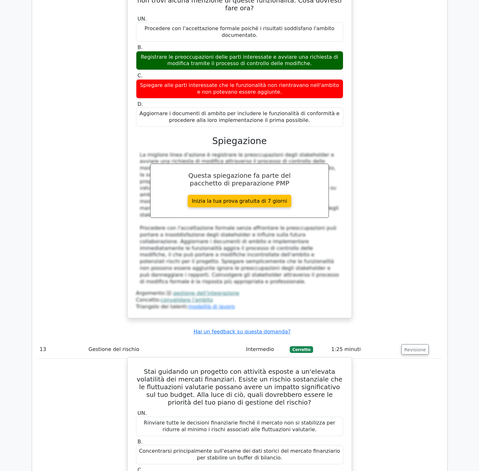
drag, startPoint x: 139, startPoint y: 72, endPoint x: 312, endPoint y: 219, distance: 226.8
copy div "Lore ipsumdol si ametcons adi elitsedd eiusmod t in'utlabor etdolorema ali enim…"
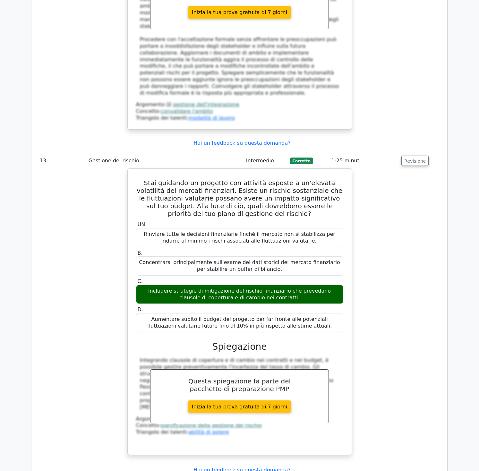
scroll to position [5990, 0]
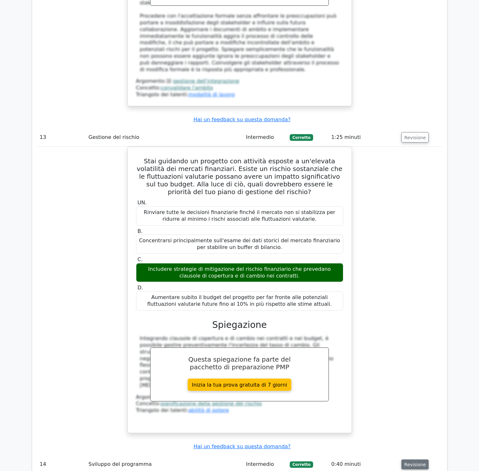
click at [417, 462] on font "Revisione" at bounding box center [415, 464] width 22 height 5
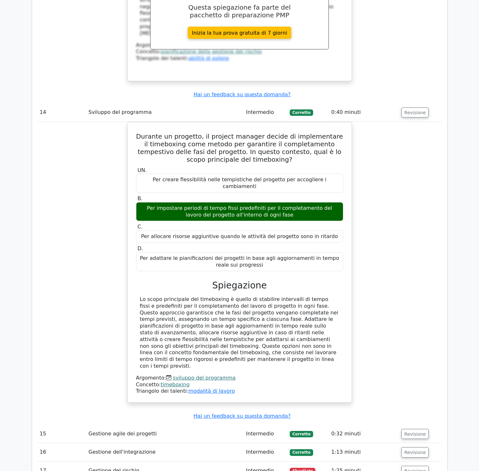
scroll to position [6354, 0]
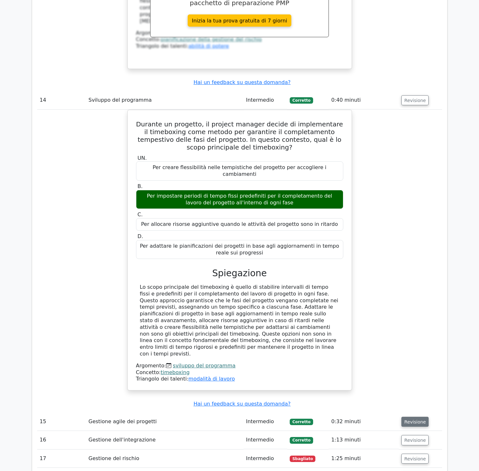
click at [416, 419] on font "Revisione" at bounding box center [415, 421] width 22 height 5
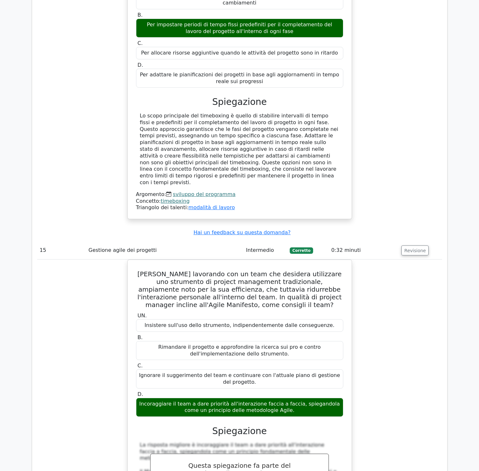
scroll to position [6637, 0]
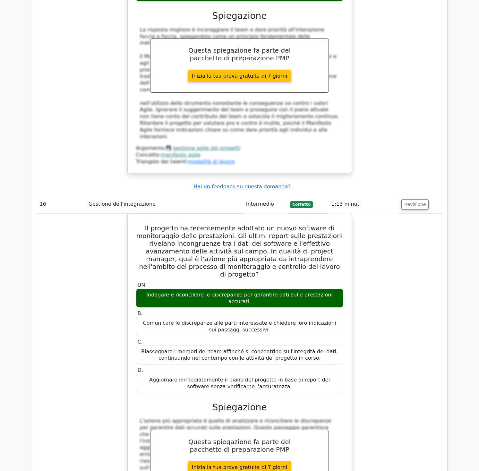
scroll to position [6963, 0]
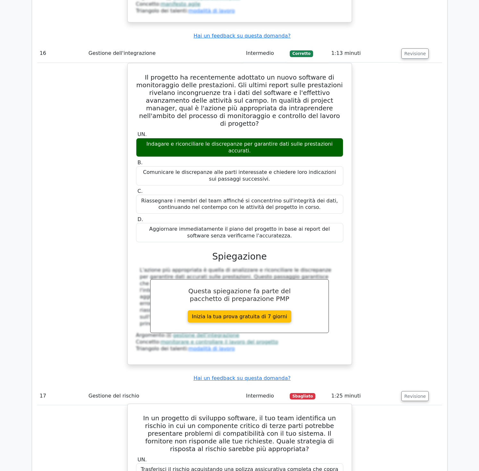
scroll to position [7091, 0]
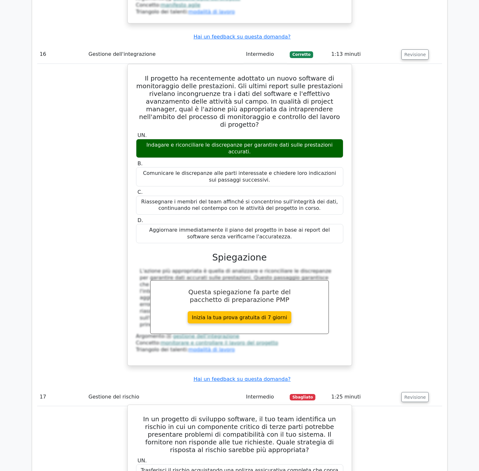
drag, startPoint x: 137, startPoint y: 71, endPoint x: 290, endPoint y: 220, distance: 213.8
copy div "Lo ip dolorsit am consecte adipisci, el sed doei temporinci ut laboree do mag a…"
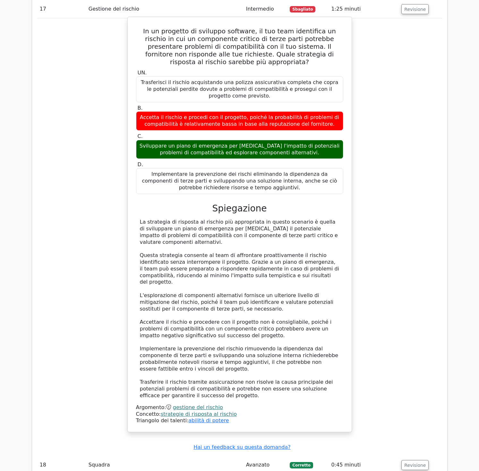
scroll to position [7479, 0]
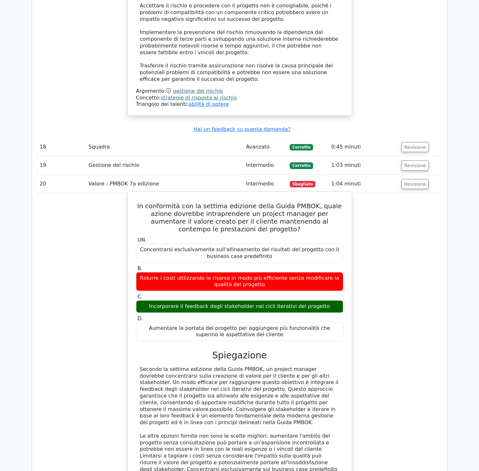
scroll to position [7805, 0]
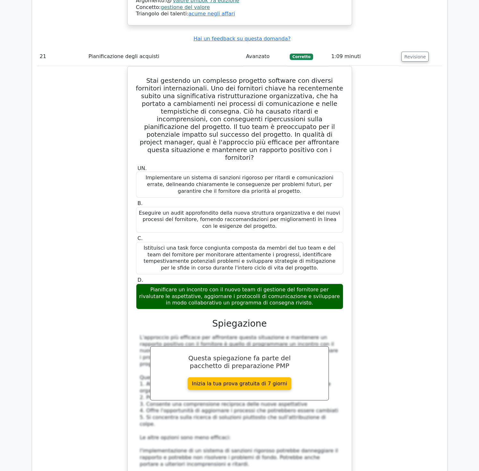
scroll to position [8367, 0]
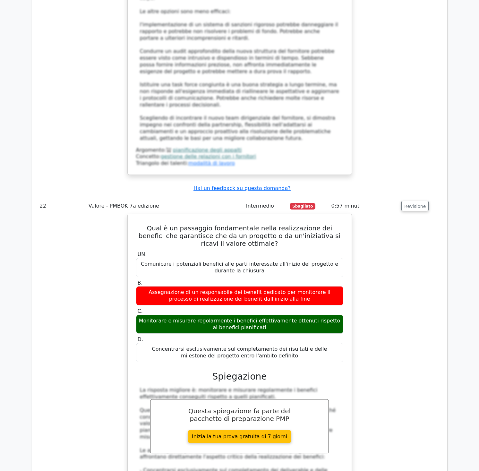
scroll to position [8727, 0]
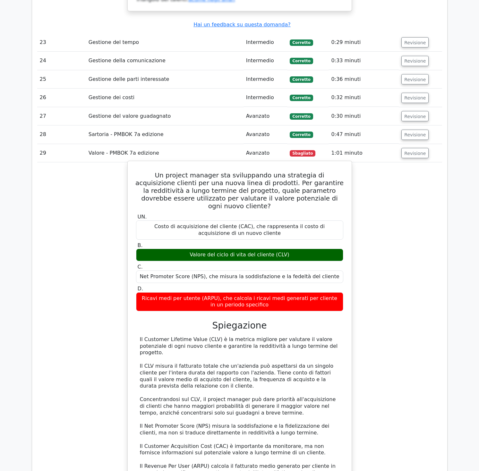
scroll to position [9293, 0]
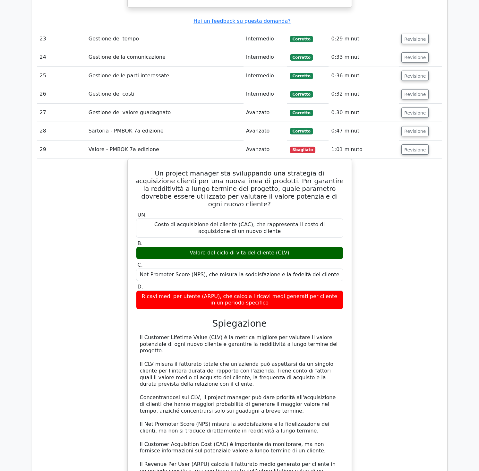
scroll to position [9304, 0]
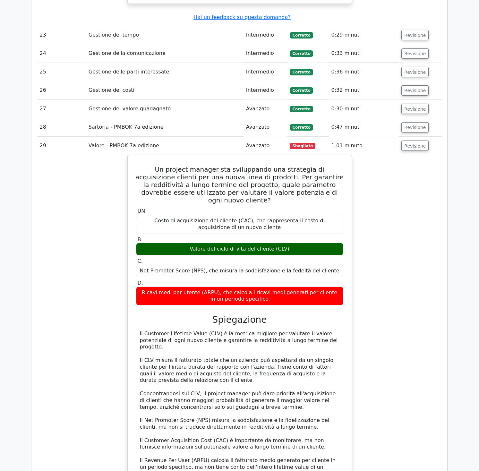
drag, startPoint x: 141, startPoint y: 173, endPoint x: 321, endPoint y: 315, distance: 229.0
copy div "Loremip do sitametc ad el seddoeiu te incididuntu, la etdolor mag aliqua enimad…"
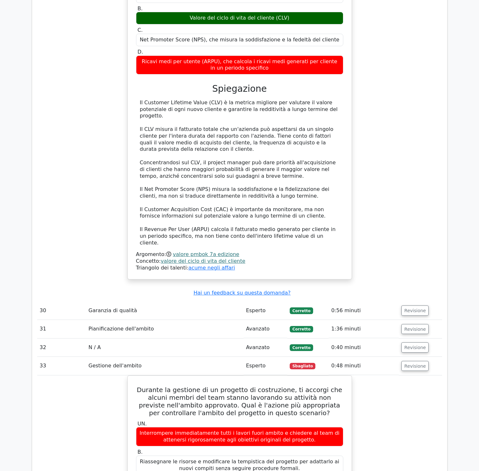
scroll to position [9576, 0]
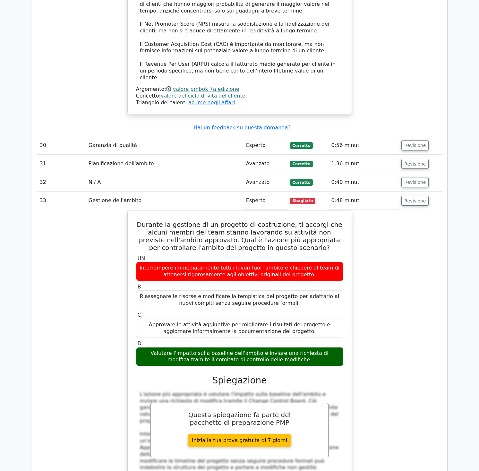
scroll to position [9702, 0]
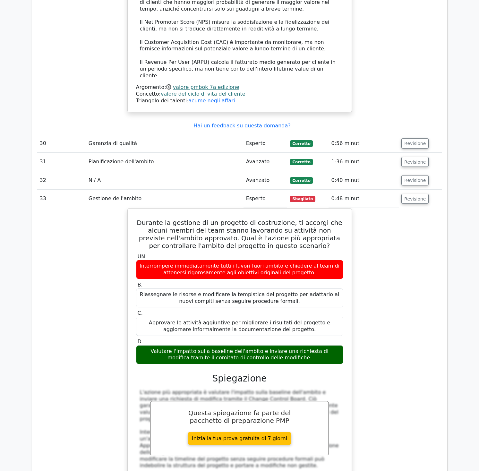
drag, startPoint x: 148, startPoint y: 160, endPoint x: 302, endPoint y: 330, distance: 229.5
copy div "Lo ipsumdo sitamet con adipiscingelits do eiusmodt in utl etdol magnaaliquae ad…"
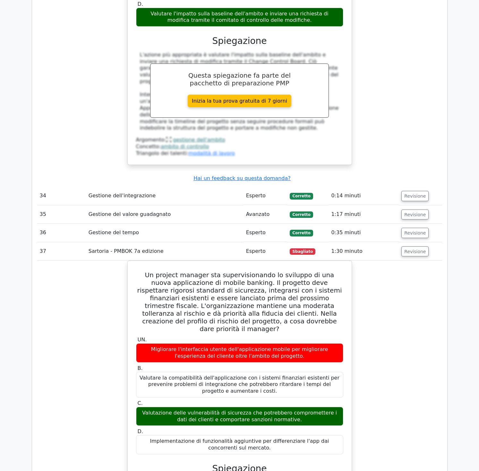
scroll to position [10039, 0]
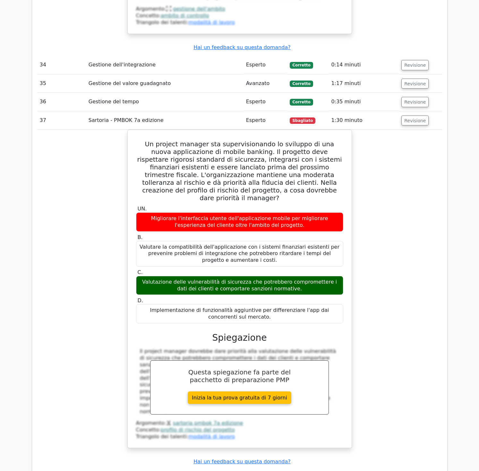
scroll to position [10171, 0]
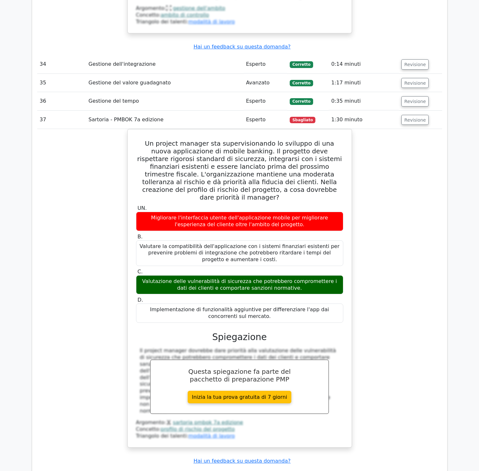
drag, startPoint x: 139, startPoint y: 94, endPoint x: 282, endPoint y: 278, distance: 233.0
copy div "Lo ipsumdol si ametcons adipisci e seddoei t in utlabor etdolor ma aliquae ad m…"
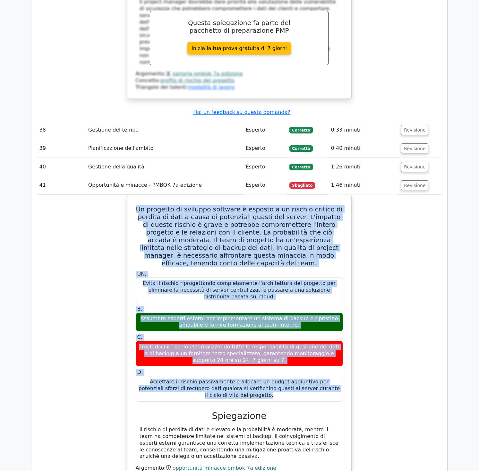
scroll to position [10521, 0]
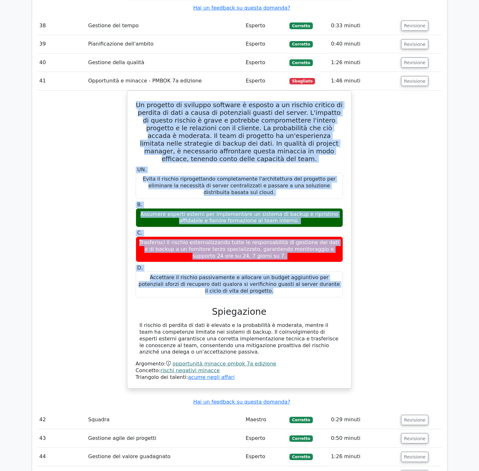
scroll to position [10623, 0]
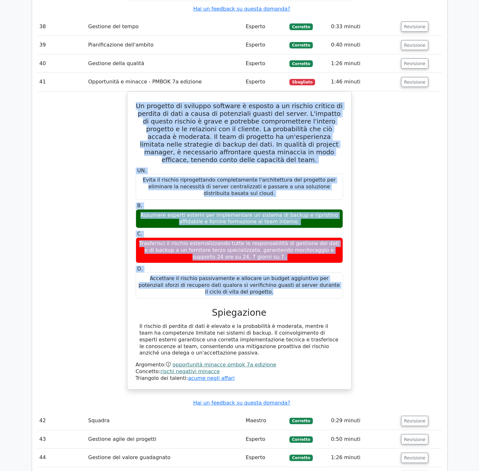
drag, startPoint x: 140, startPoint y: 96, endPoint x: 287, endPoint y: 246, distance: 210.1
copy div "Lo ipsumdo sitamet consecte adipiscin eli se doeiusmo temporinci ut laboreet do…"
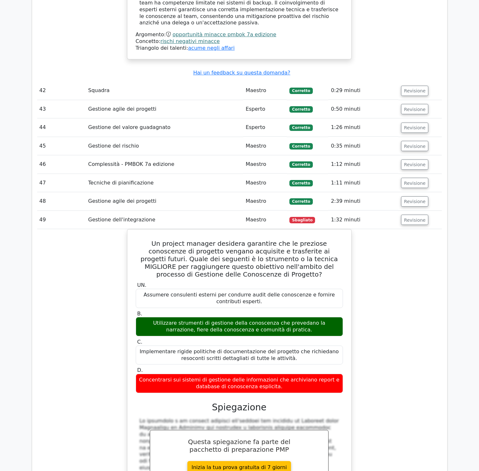
scroll to position [10955, 0]
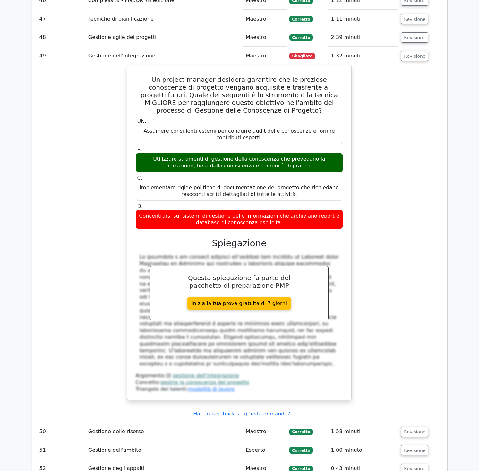
scroll to position [11118, 0]
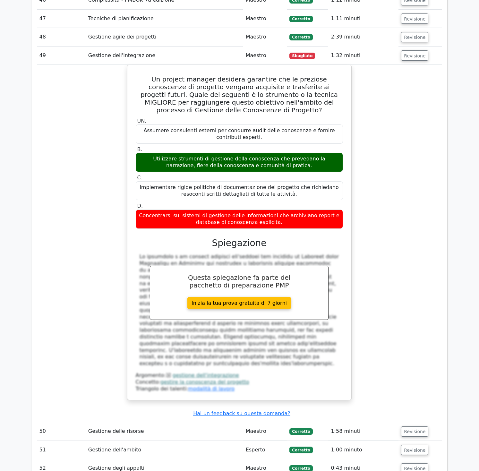
drag, startPoint x: 137, startPoint y: 117, endPoint x: 302, endPoint y: 289, distance: 238.6
